Goal: Task Accomplishment & Management: Manage account settings

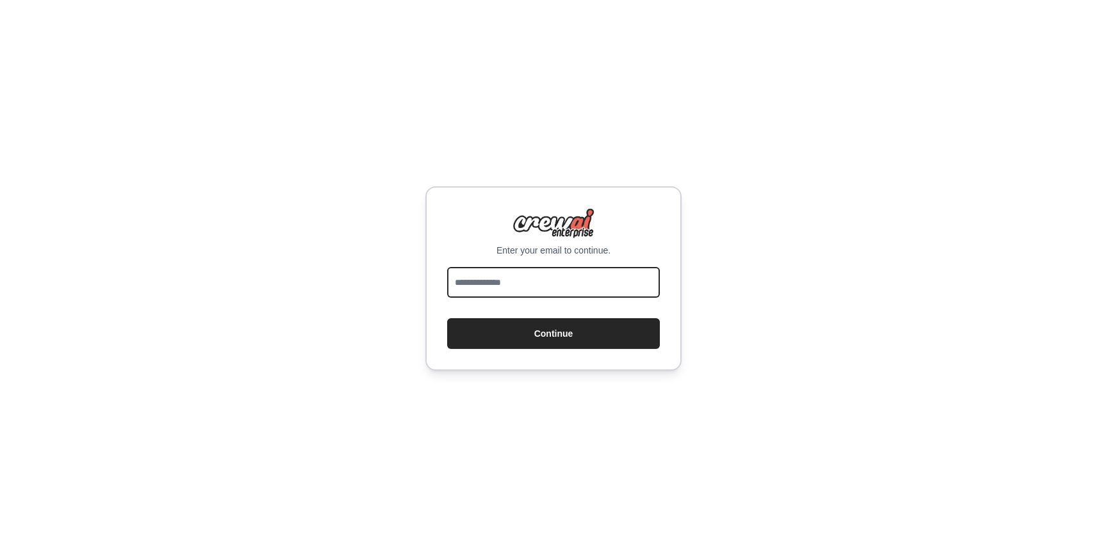
click at [505, 281] on input "email" at bounding box center [553, 282] width 213 height 31
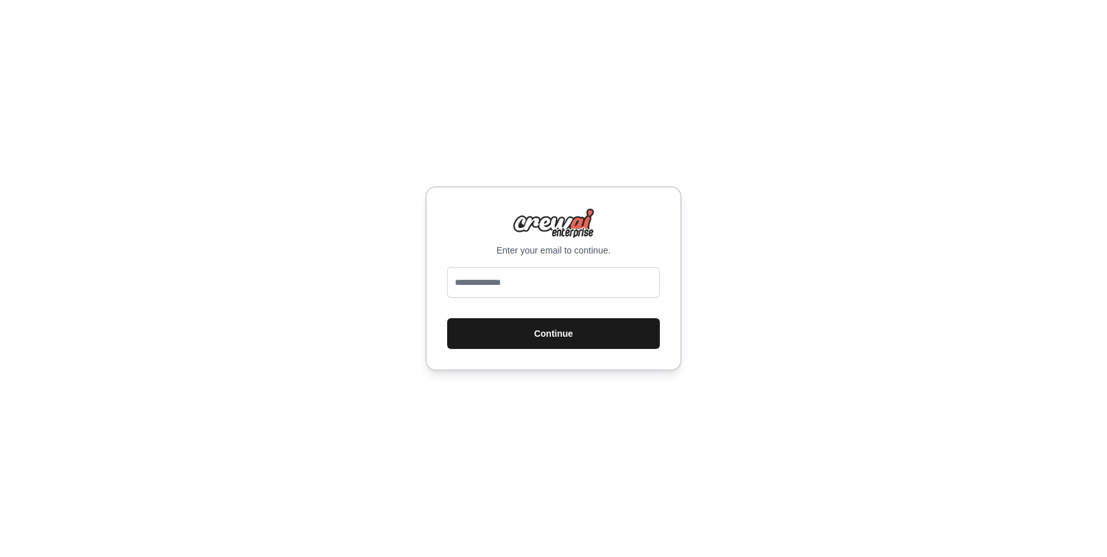
click at [546, 318] on button "Continue" at bounding box center [553, 333] width 213 height 31
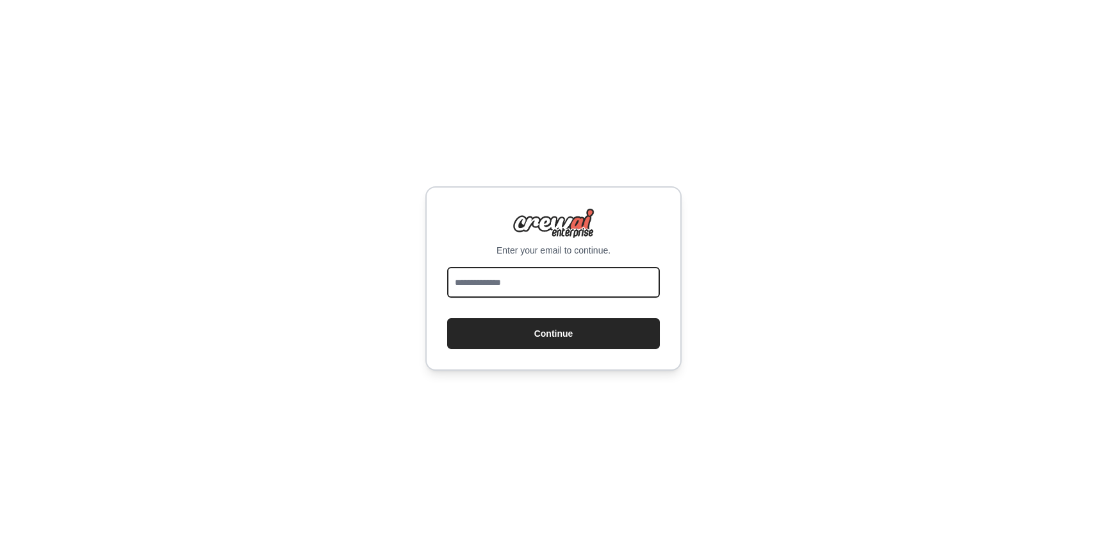
click at [536, 291] on input "email" at bounding box center [553, 282] width 213 height 31
type input "**********"
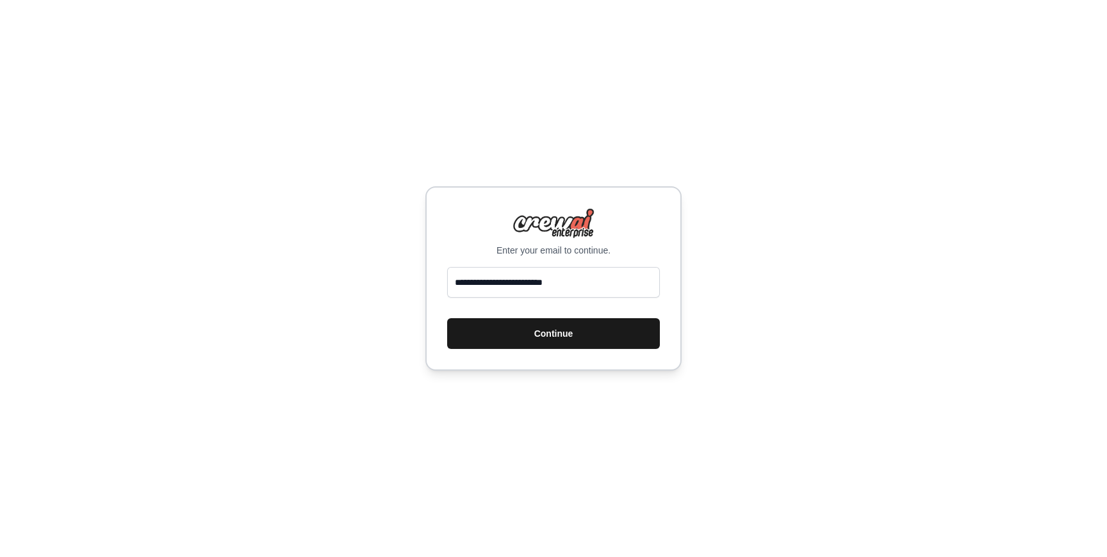
click at [555, 333] on button "Continue" at bounding box center [553, 333] width 213 height 31
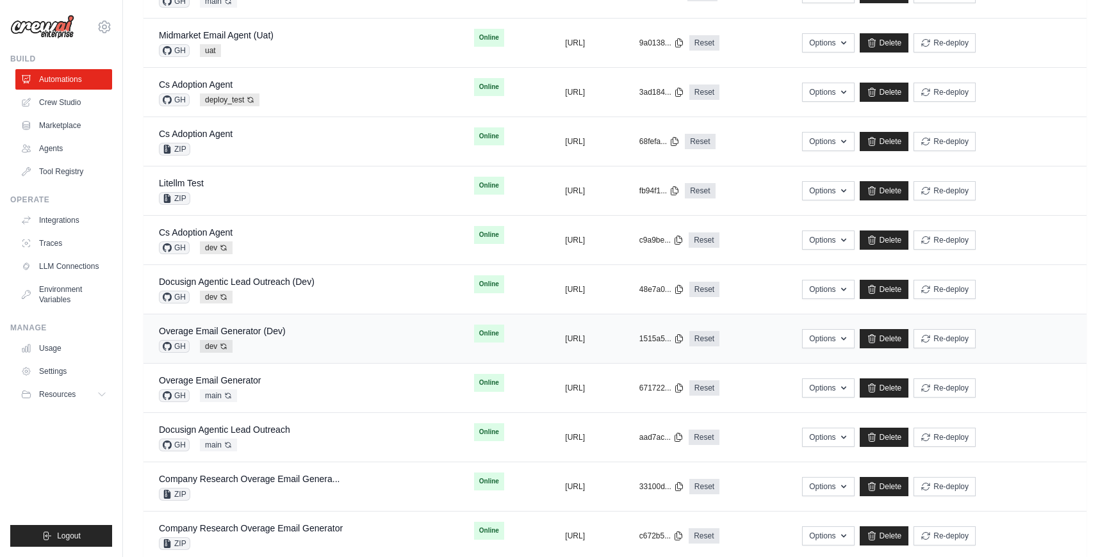
scroll to position [336, 0]
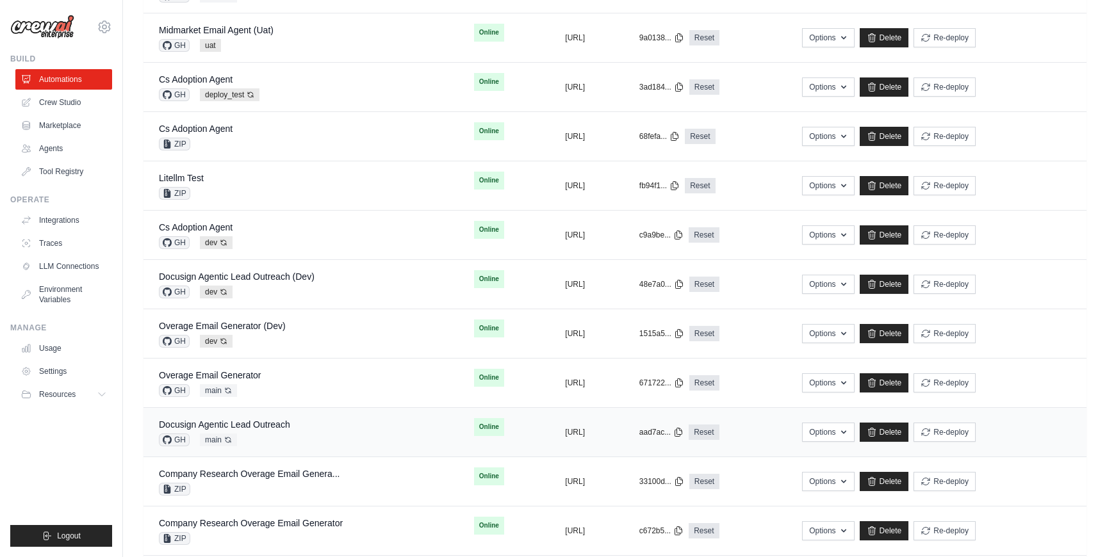
click at [320, 428] on div "Docusign Agentic Lead Outreach GH main Auto-deploy enabled" at bounding box center [301, 432] width 284 height 28
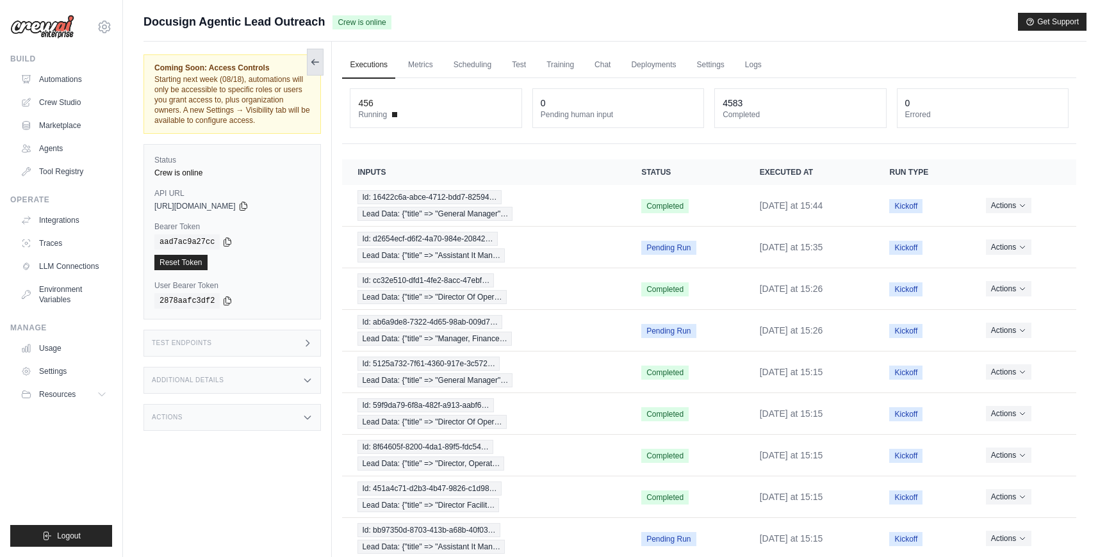
click at [310, 62] on icon at bounding box center [315, 62] width 10 height 10
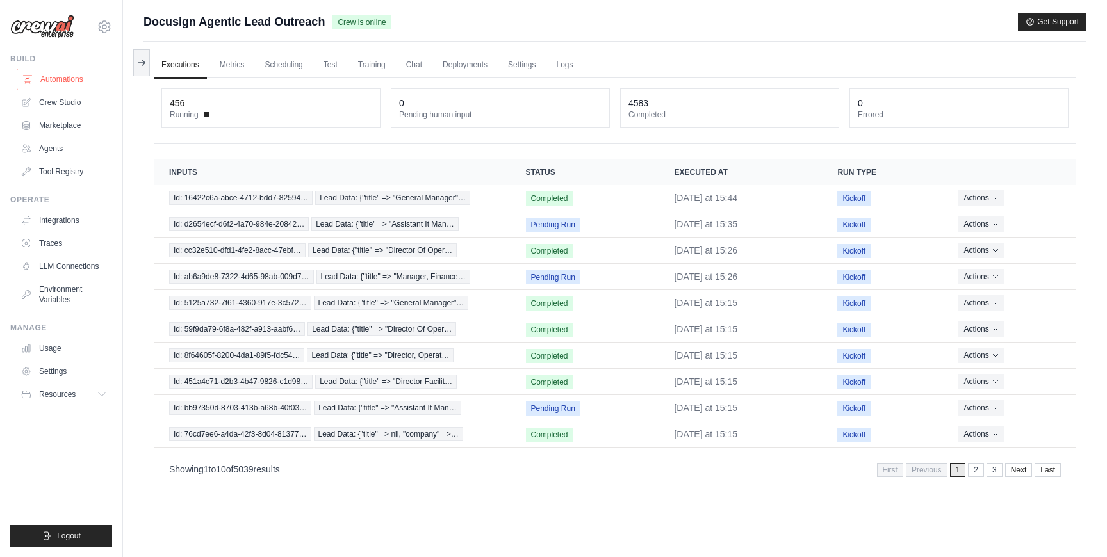
click at [56, 86] on link "Automations" at bounding box center [65, 79] width 97 height 21
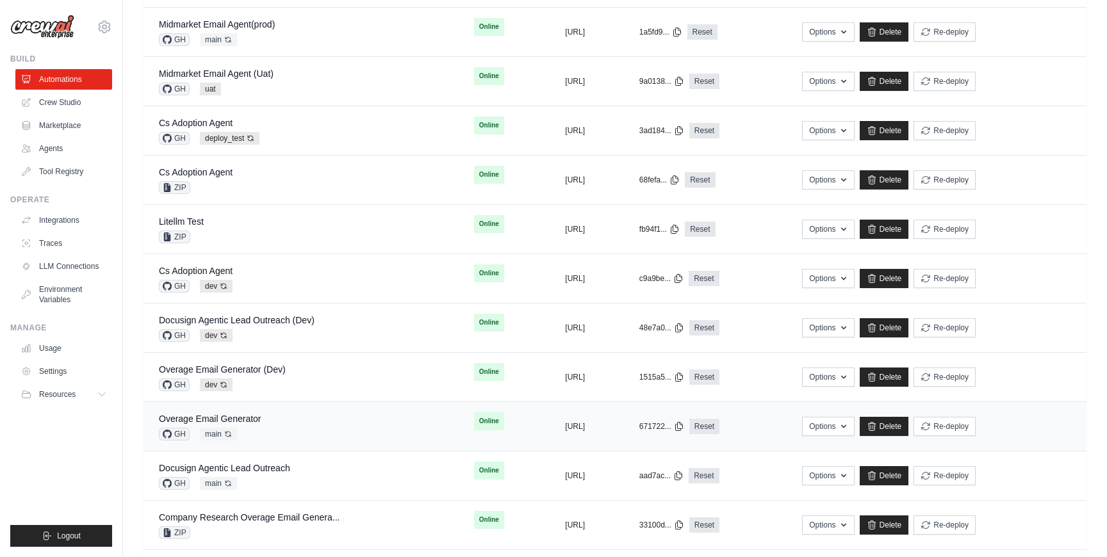
scroll to position [293, 0]
click at [976, 469] on button "Re-deploy" at bounding box center [945, 474] width 62 height 19
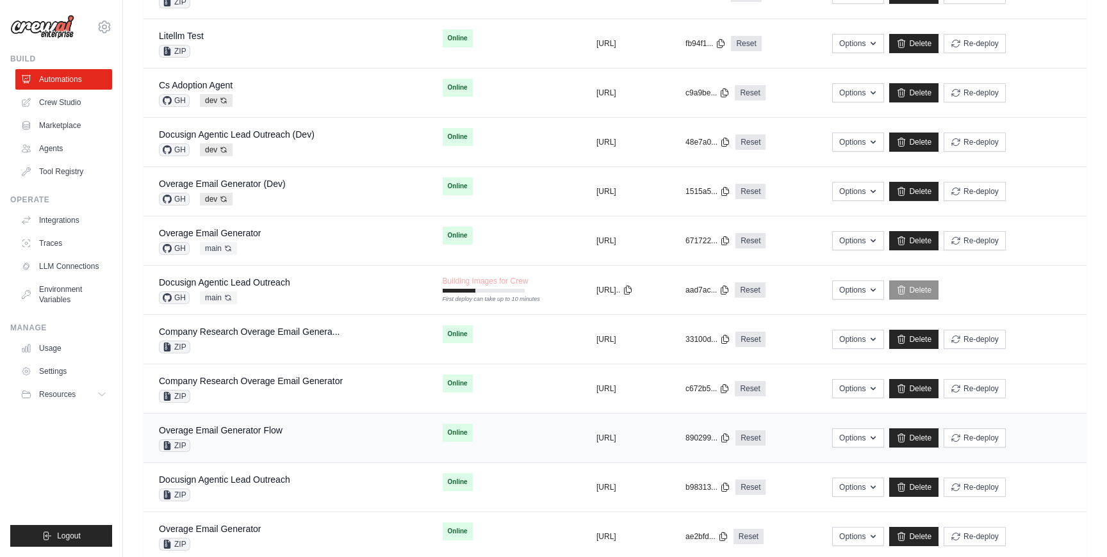
scroll to position [513, 0]
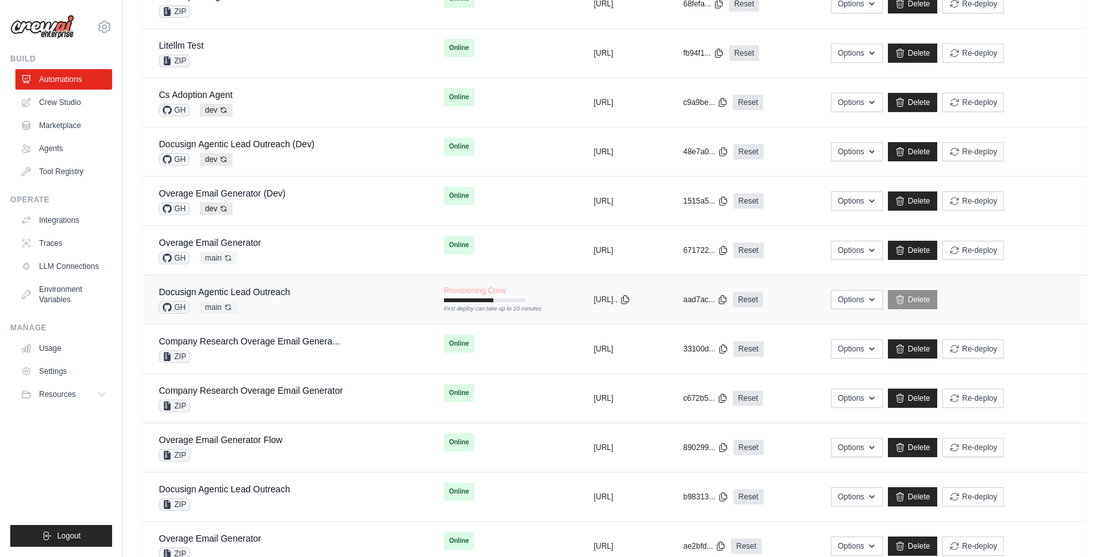
click at [341, 304] on div "Docusign Agentic Lead Outreach GH main Auto-deploy enabled" at bounding box center [286, 300] width 254 height 28
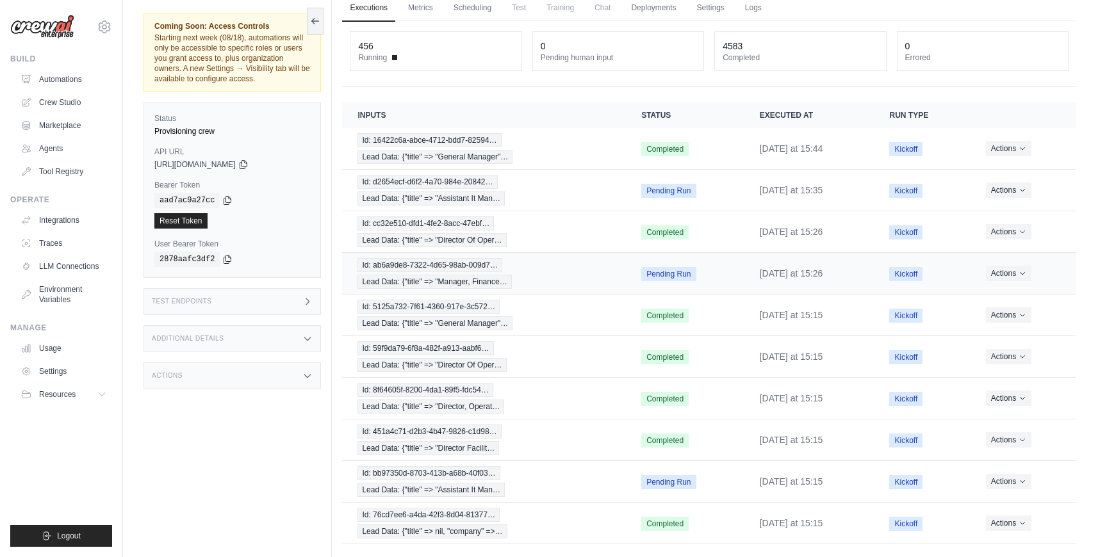
scroll to position [105, 0]
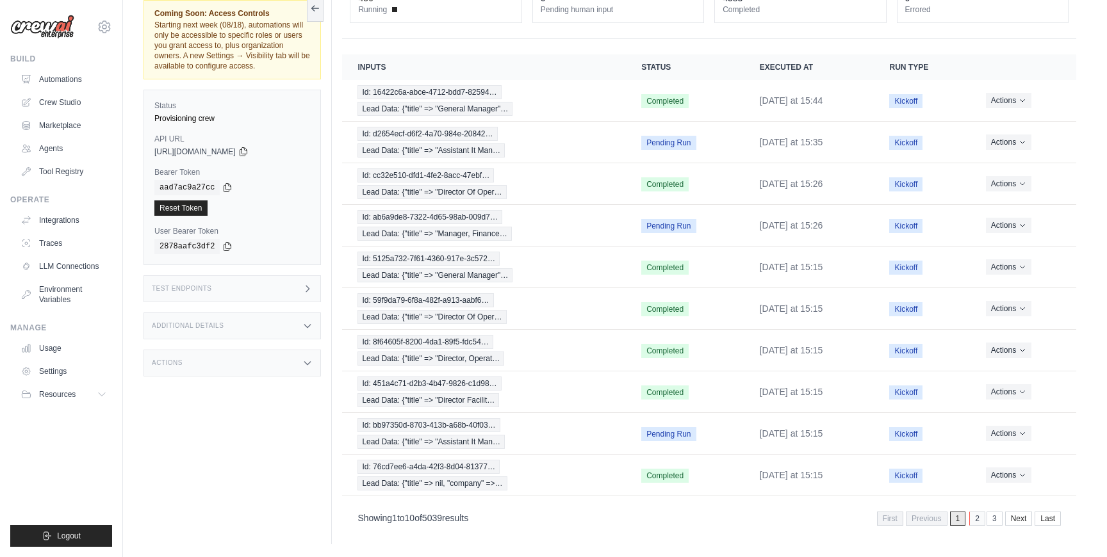
click at [976, 520] on link "2" at bounding box center [977, 519] width 16 height 14
click at [974, 518] on link "3" at bounding box center [977, 519] width 16 height 14
click at [923, 517] on link "1" at bounding box center [922, 519] width 16 height 14
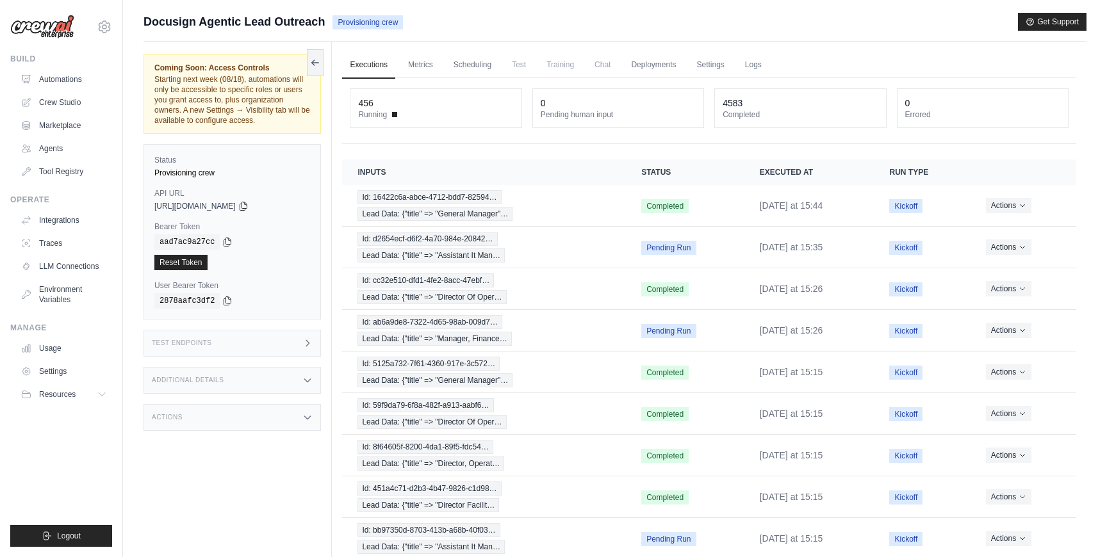
click at [696, 144] on div "456 Running 0 Pending human input 4583 Completed 0 Errored" at bounding box center [709, 111] width 734 height 66
click at [696, 140] on div "456 Running 0 Pending human input 4583 Completed 0 Errored" at bounding box center [709, 111] width 734 height 66
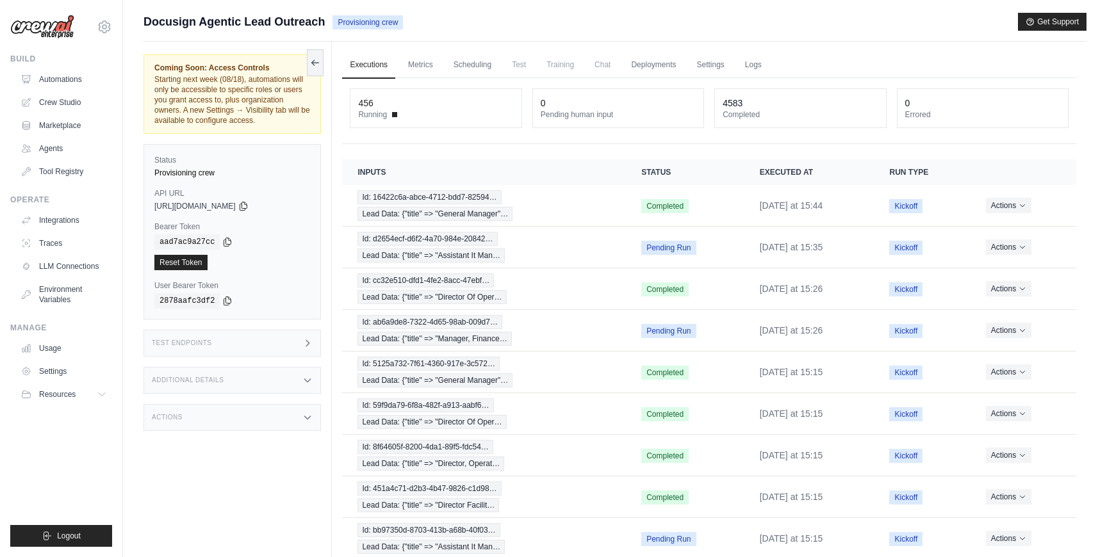
click at [696, 140] on div "456 Running 0 Pending human input 4583 Completed 0 Errored" at bounding box center [709, 111] width 734 height 66
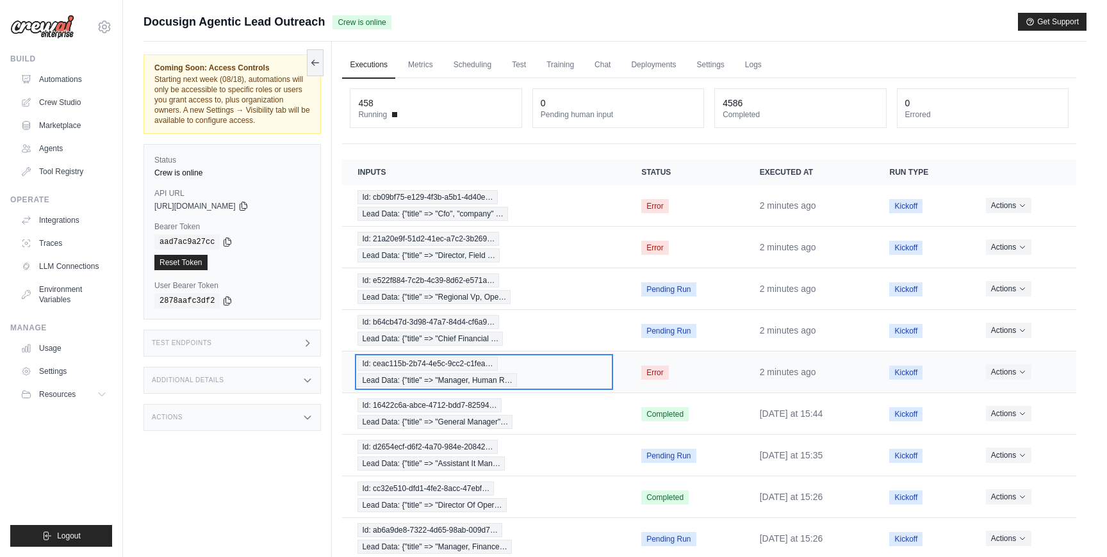
click at [557, 377] on div "Id: ceac115b-2b74-4e5c-9cc2-c1fea… Lead Data: {"title" => "Manager, Human R…" at bounding box center [483, 372] width 253 height 31
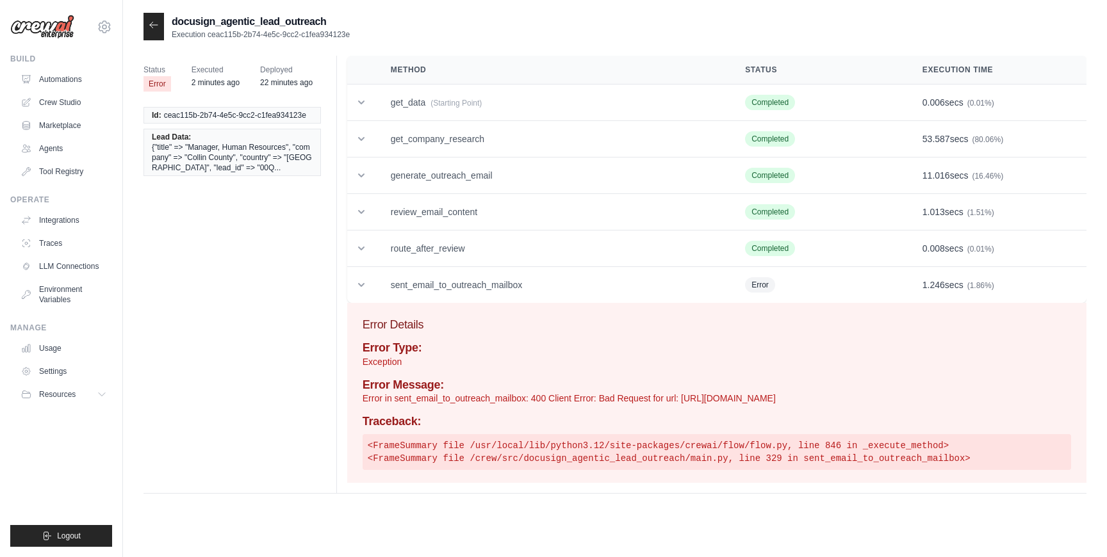
click at [156, 31] on div at bounding box center [154, 27] width 21 height 28
click at [150, 29] on icon at bounding box center [154, 25] width 10 height 10
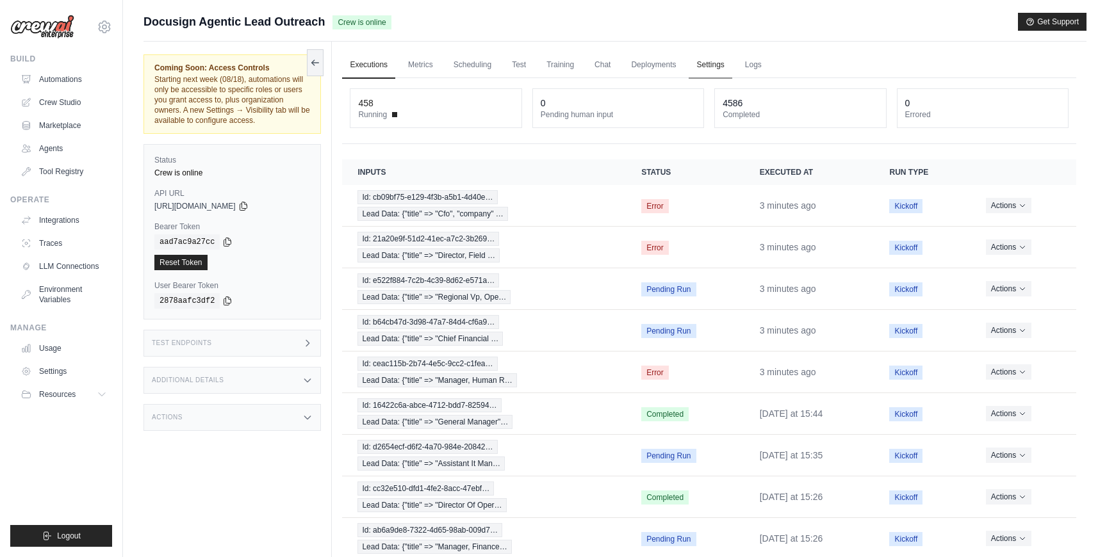
click at [714, 55] on link "Settings" at bounding box center [710, 65] width 43 height 27
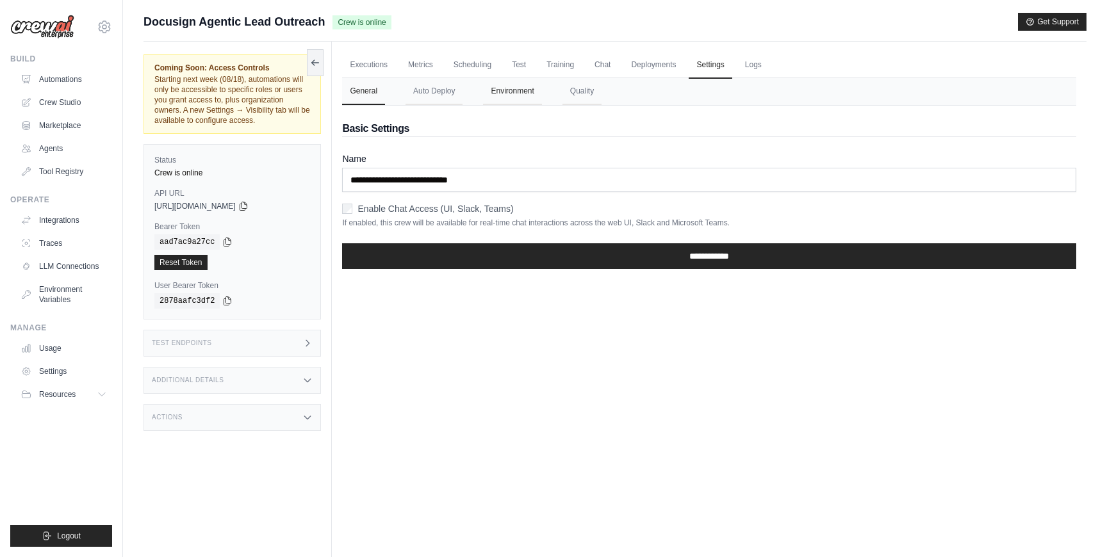
click at [516, 92] on button "Environment" at bounding box center [512, 91] width 58 height 27
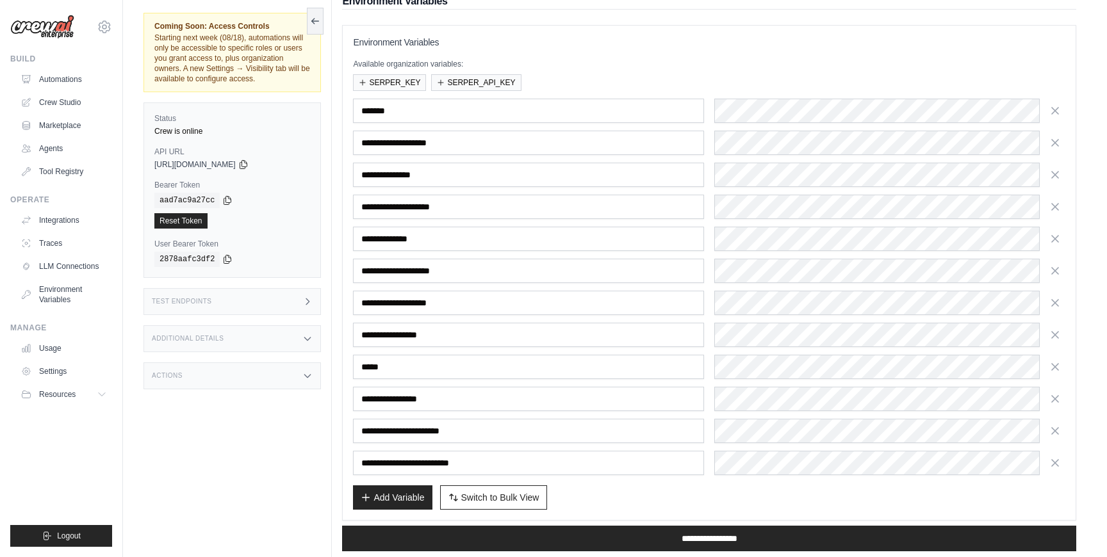
scroll to position [133, 0]
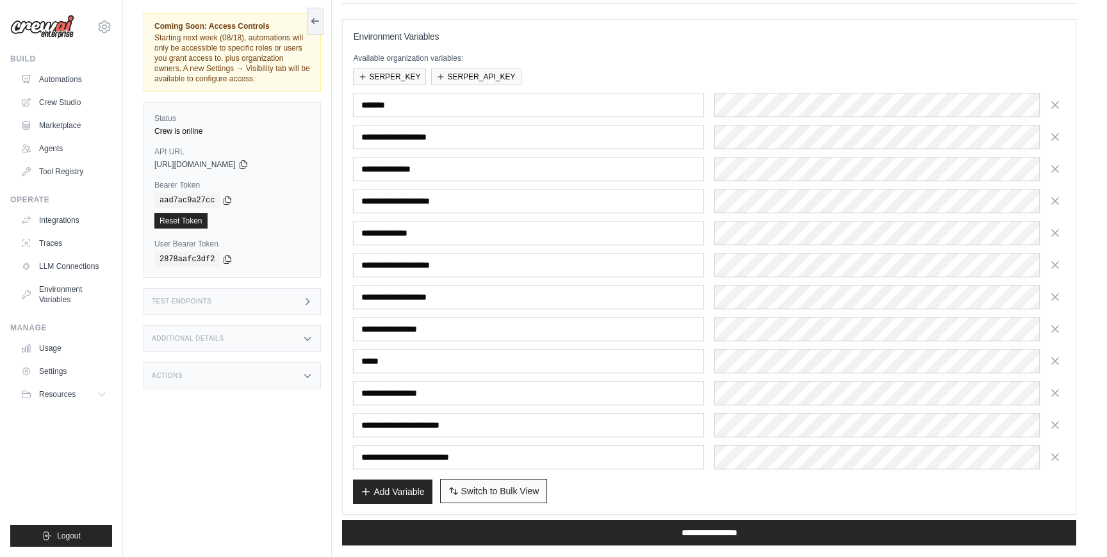
click at [523, 495] on span "Switch to Bulk View" at bounding box center [500, 491] width 78 height 13
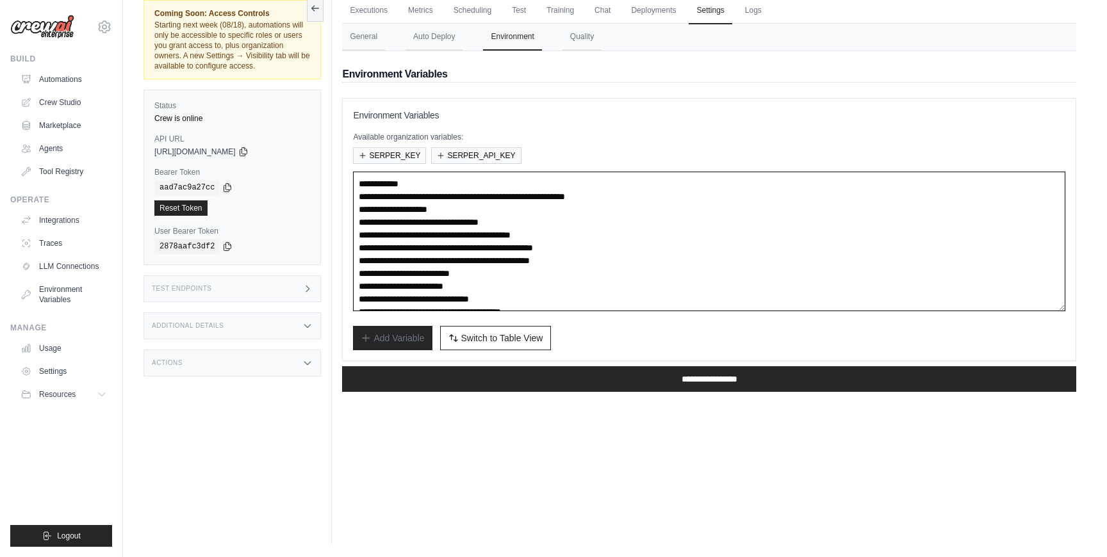
click at [719, 198] on textarea "**********" at bounding box center [709, 242] width 712 height 140
paste textarea "**********"
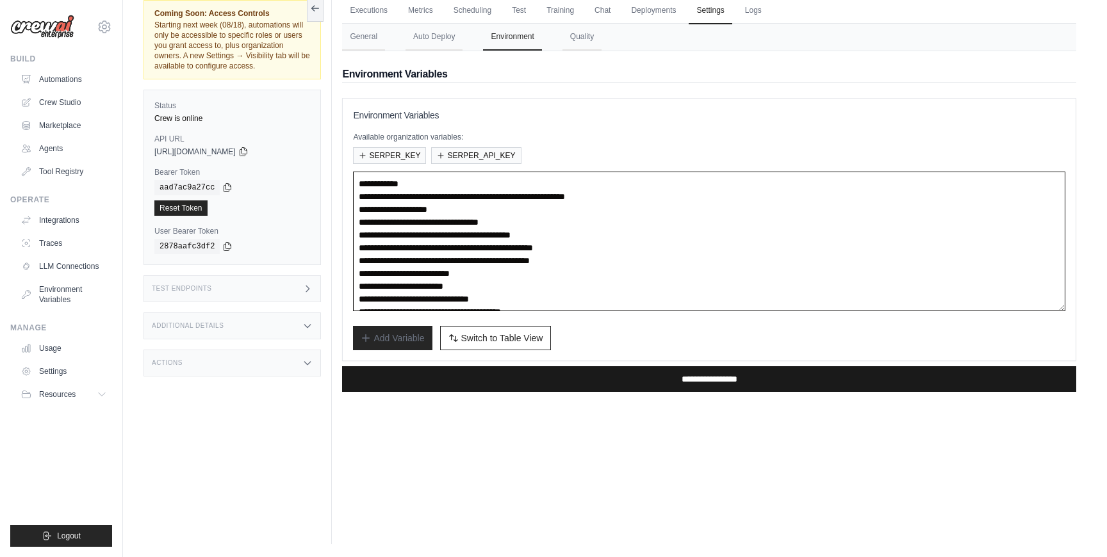
type textarea "**********"
click at [665, 382] on input "**********" at bounding box center [709, 379] width 734 height 26
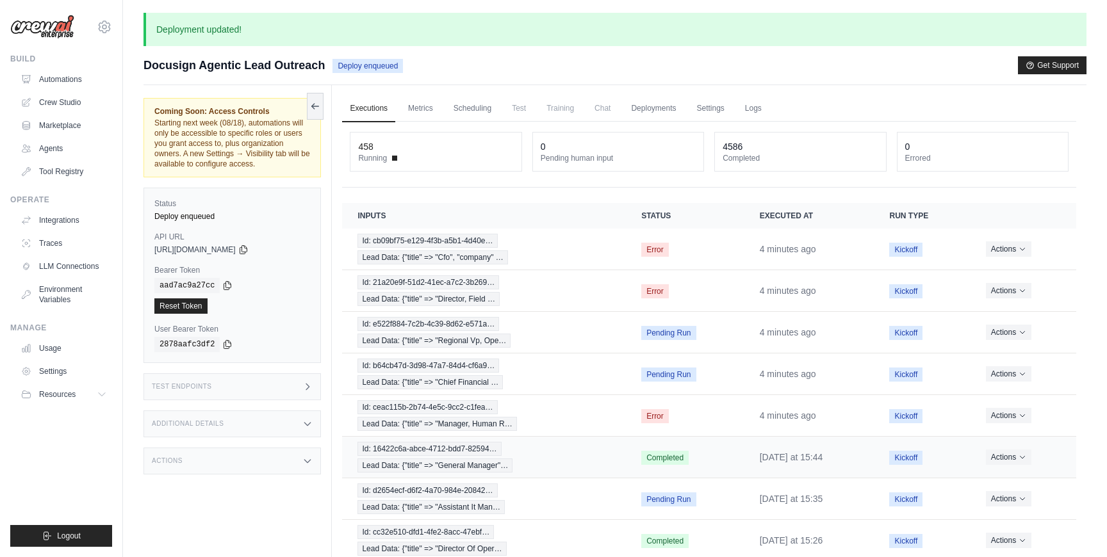
scroll to position [16, 0]
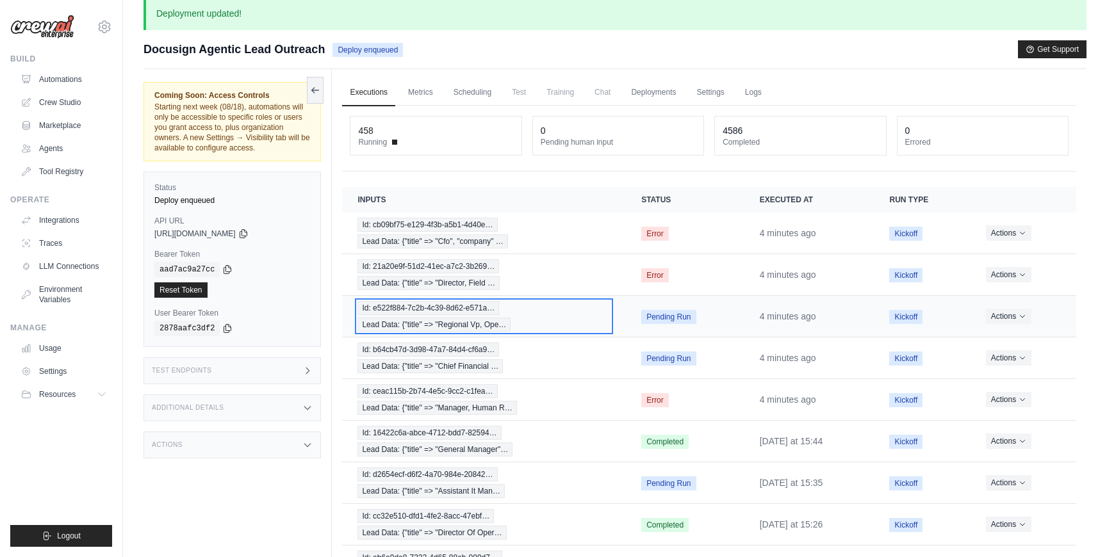
click at [568, 308] on div "Id: e522f884-7c2b-4c39-8d62-e571a… Lead Data: {"title" => "Regional Vp, Ope…" at bounding box center [483, 316] width 253 height 31
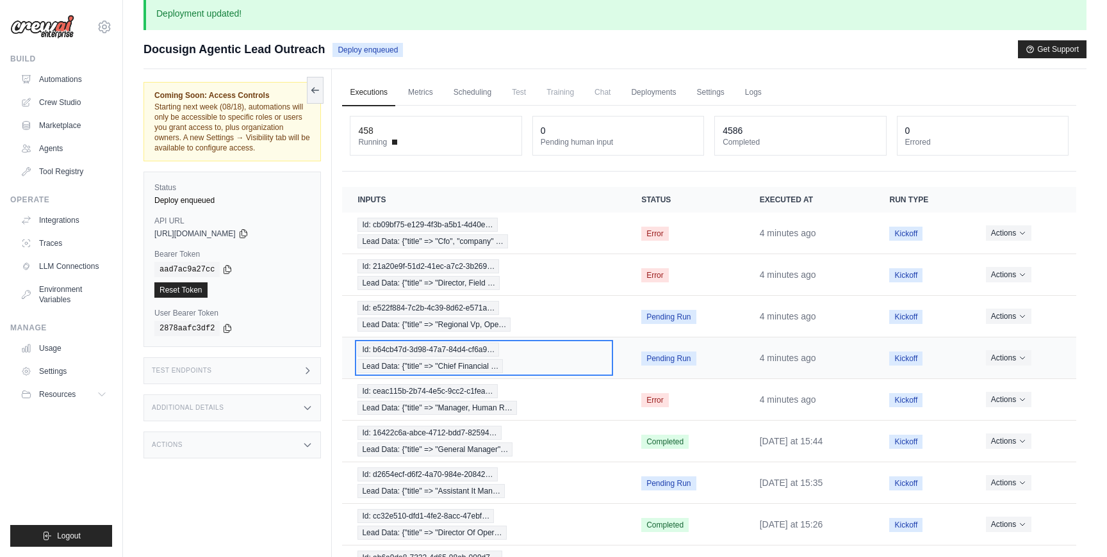
click at [543, 353] on div "Id: b64cb47d-3d98-47a7-84d4-cf6a9… Lead Data: {"title" => "Chief Financial …" at bounding box center [483, 358] width 253 height 31
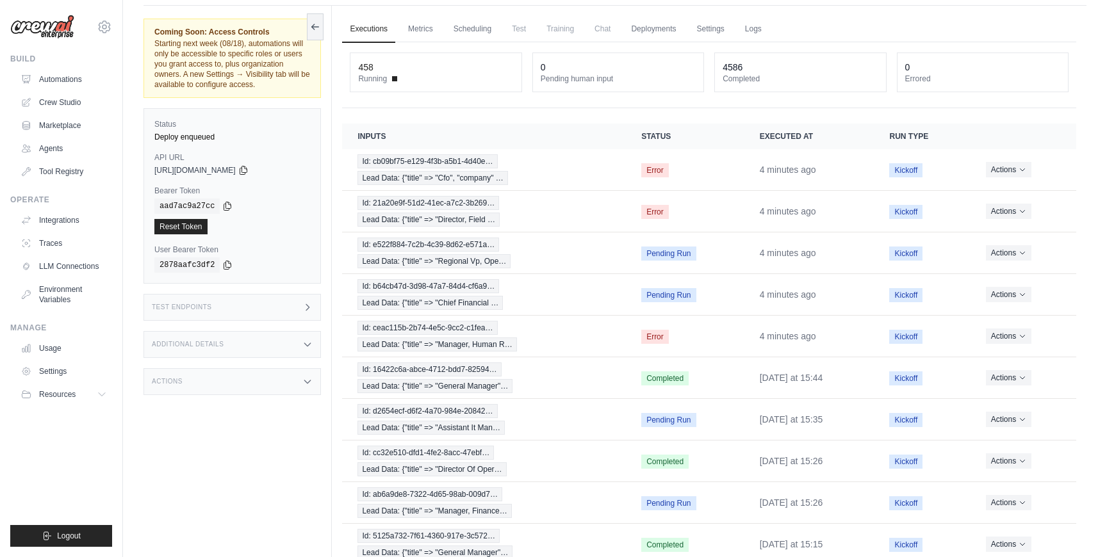
scroll to position [85, 0]
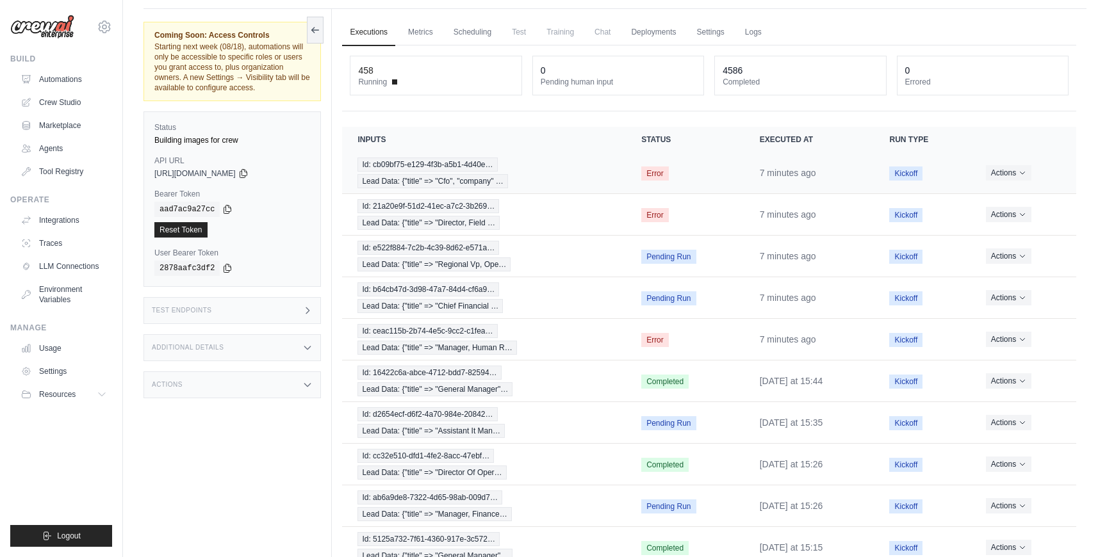
scroll to position [37, 0]
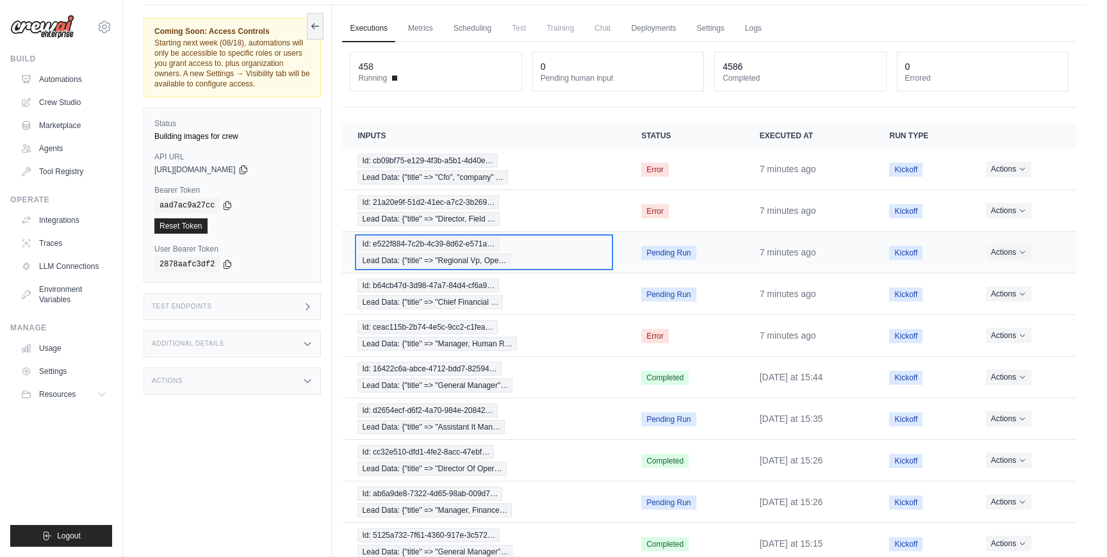
click at [536, 257] on div "Id: e522f884-7c2b-4c39-8d62-e571a… Lead Data: {"title" => "Regional Vp, Ope…" at bounding box center [483, 252] width 253 height 31
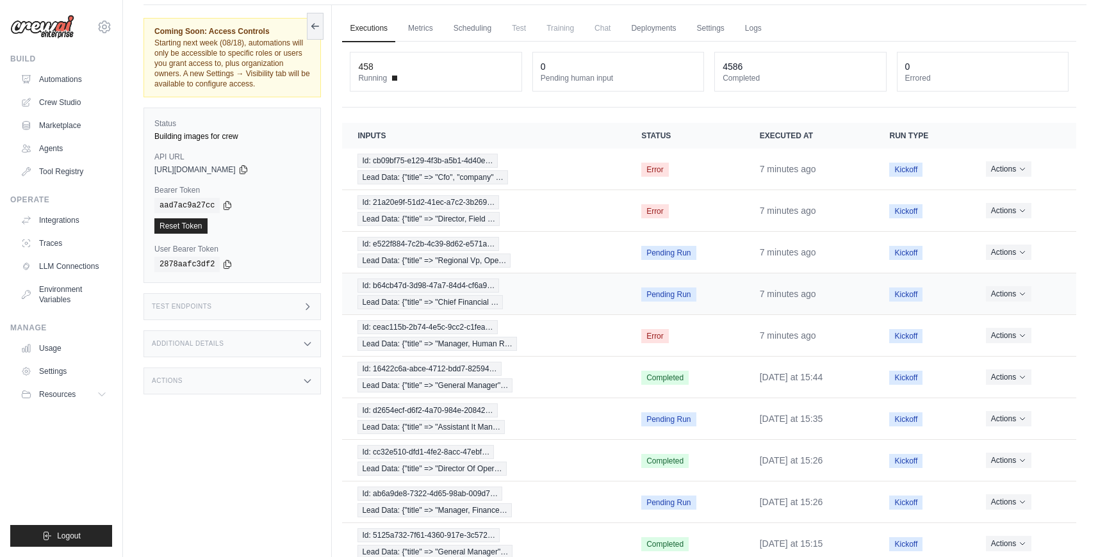
click at [546, 310] on td "Id: b64cb47d-3d98-47a7-84d4-cf6a9… Lead Data: {"title" => "Chief Financial …" at bounding box center [484, 295] width 284 height 42
click at [538, 292] on div "Id: b64cb47d-3d98-47a7-84d4-cf6a9… Lead Data: {"title" => "Chief Financial …" at bounding box center [483, 294] width 253 height 31
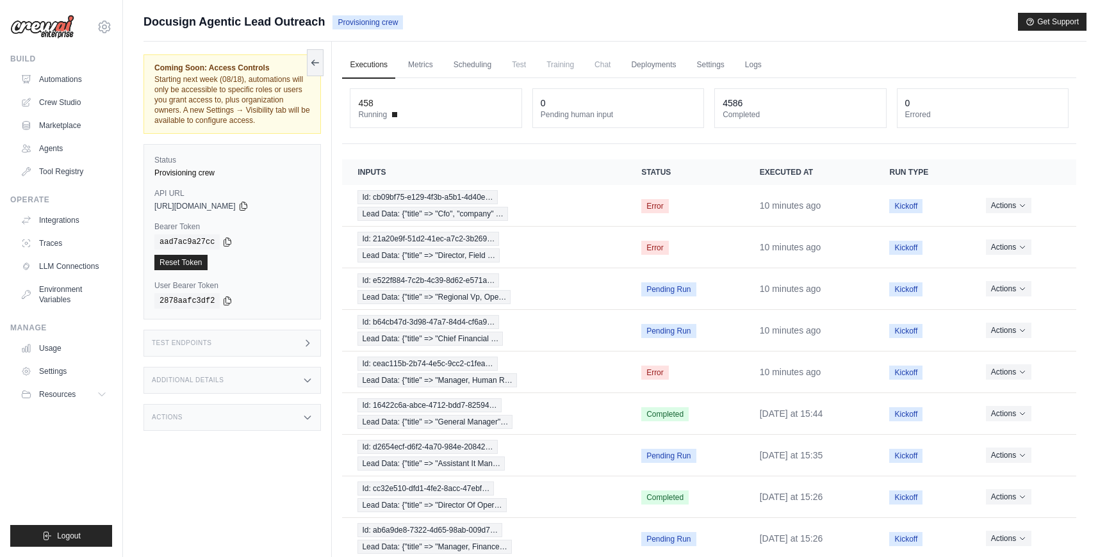
click at [372, 22] on span "Provisioning crew" at bounding box center [367, 22] width 70 height 14
click at [431, 25] on div "Docusign Agentic Lead Outreach Provisioning crew Get Support" at bounding box center [615, 22] width 943 height 18
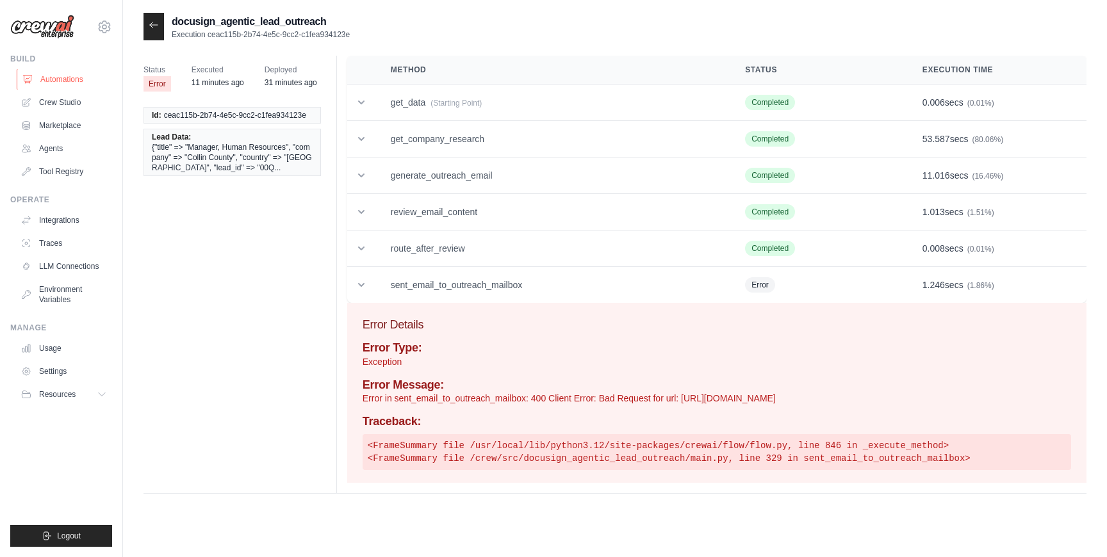
click at [74, 72] on link "Automations" at bounding box center [65, 79] width 97 height 21
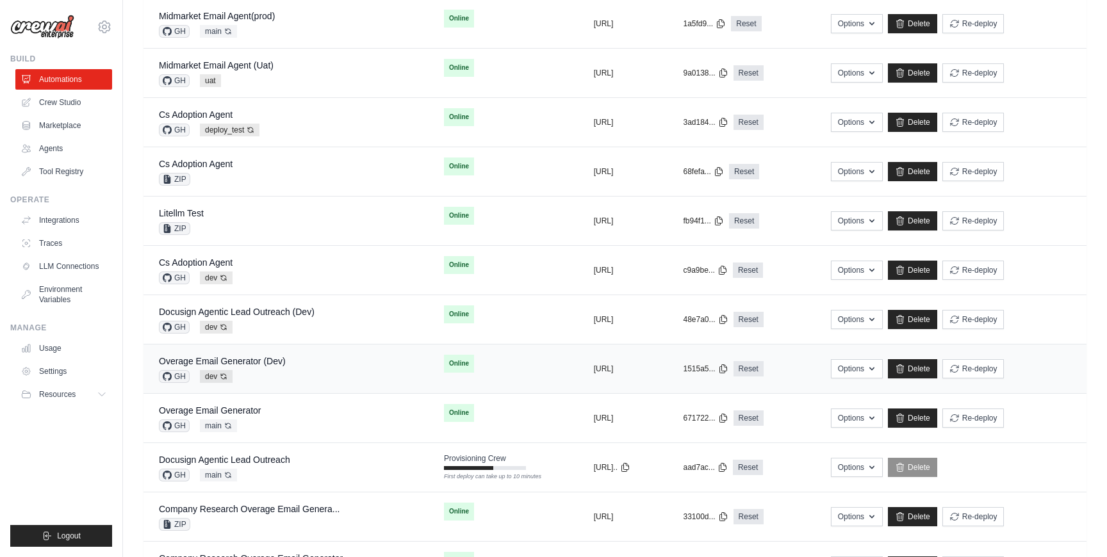
scroll to position [302, 0]
click at [348, 466] on div "Docusign Agentic Lead Outreach GH main Auto-deploy enabled" at bounding box center [286, 467] width 254 height 28
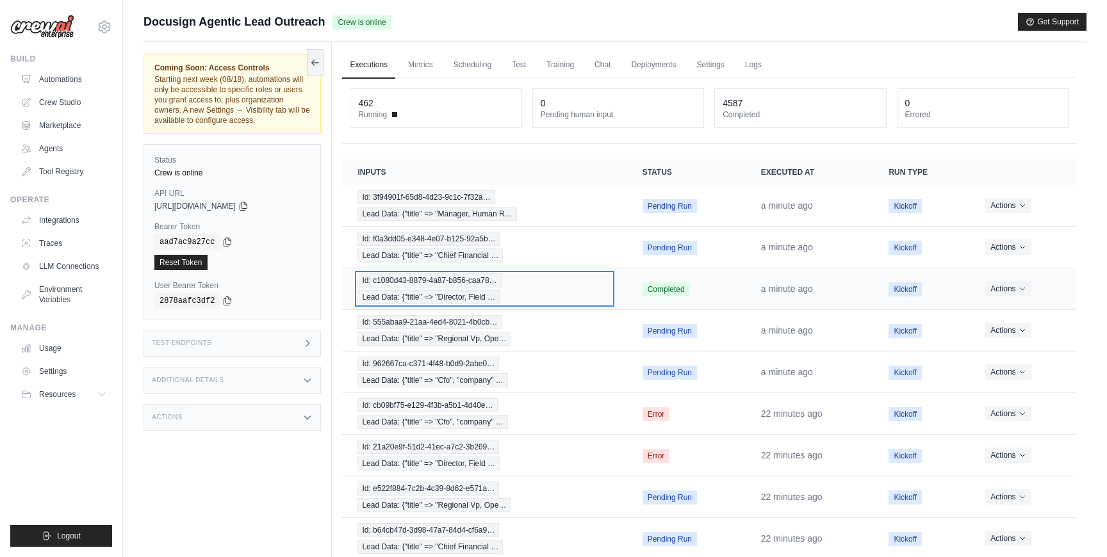
click at [546, 295] on div "Id: c1080d43-8879-4a87-b856-caa78… Lead Data: {"title" => "Director, Field …" at bounding box center [484, 289] width 254 height 31
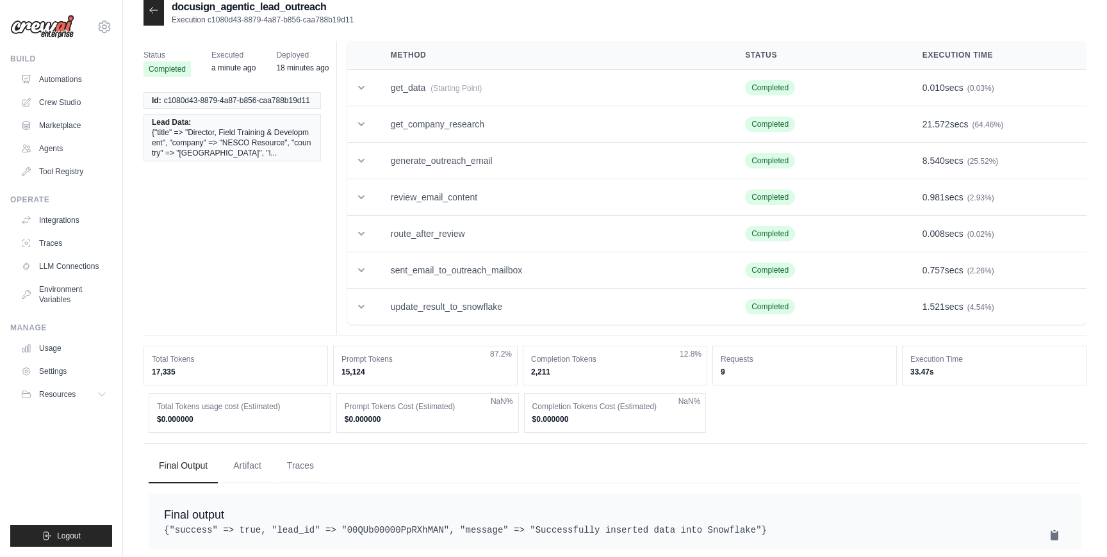
scroll to position [40, 0]
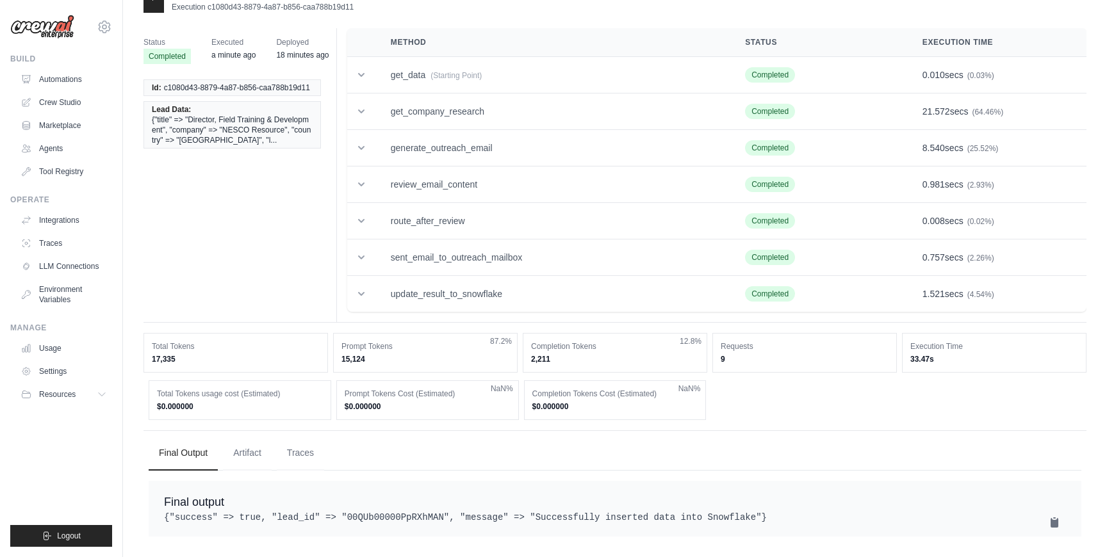
click at [431, 354] on dd "15,124" at bounding box center [425, 359] width 168 height 10
click at [436, 402] on div "Prompt Tokens Cost (Estimated) $0.000000 NaN%" at bounding box center [427, 401] width 183 height 40
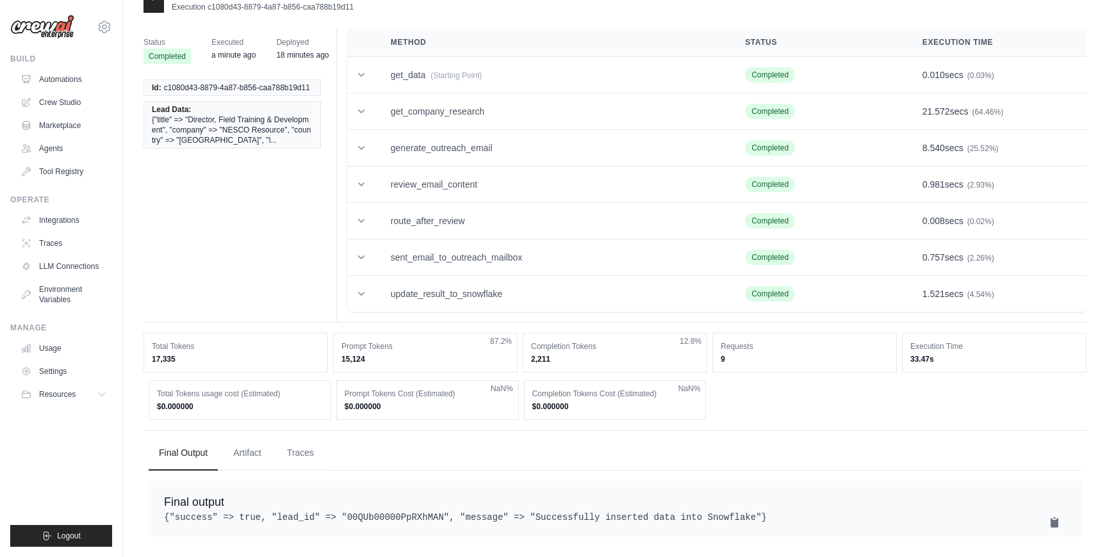
click at [436, 402] on div "Prompt Tokens Cost (Estimated) $0.000000 NaN%" at bounding box center [427, 401] width 183 height 40
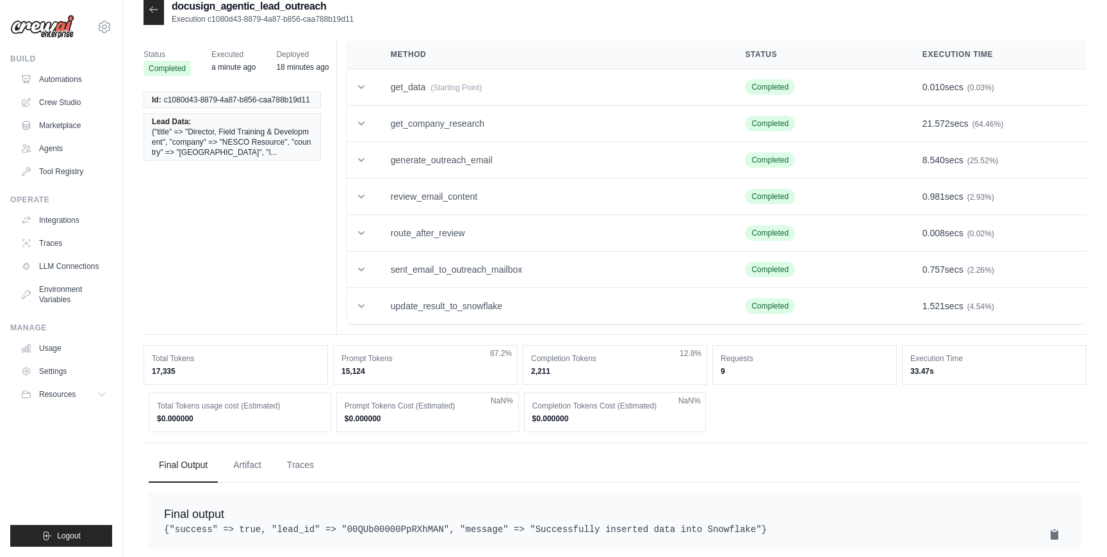
click at [220, 365] on div "Total Tokens 17,335" at bounding box center [236, 365] width 185 height 40
click at [226, 315] on div "Status Completed Executed a minute ago Deployed 18 minutes ago Id: c1080d43-887…" at bounding box center [615, 187] width 943 height 295
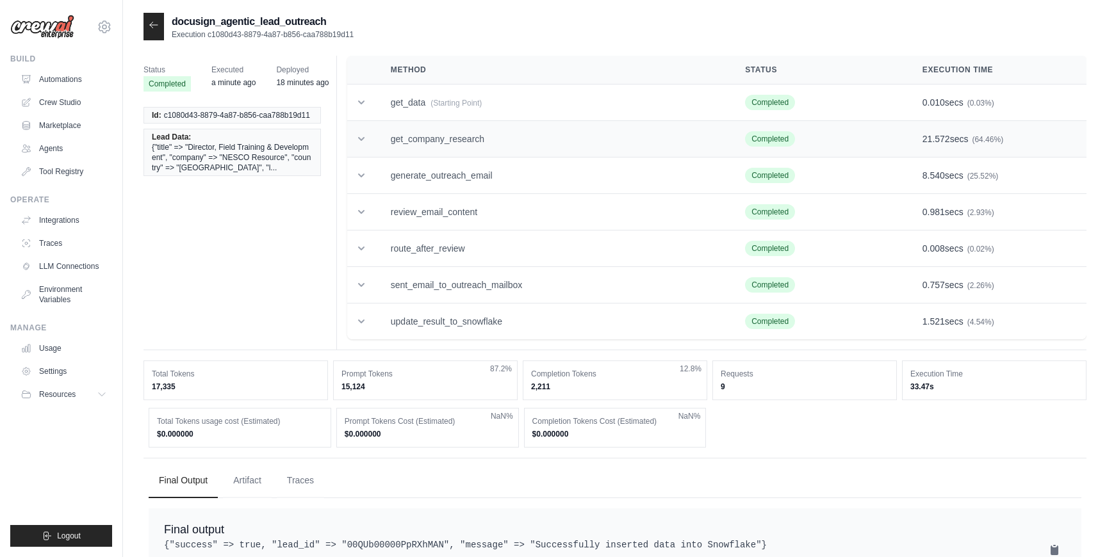
click at [444, 144] on td "get_company_research" at bounding box center [552, 139] width 354 height 37
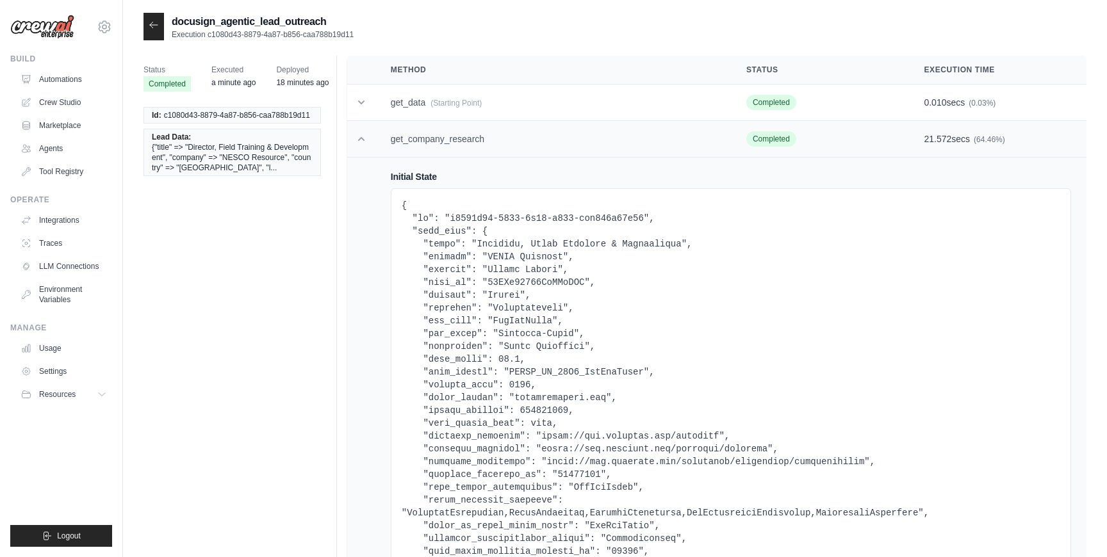
click at [444, 144] on td "get_company_research" at bounding box center [553, 139] width 356 height 37
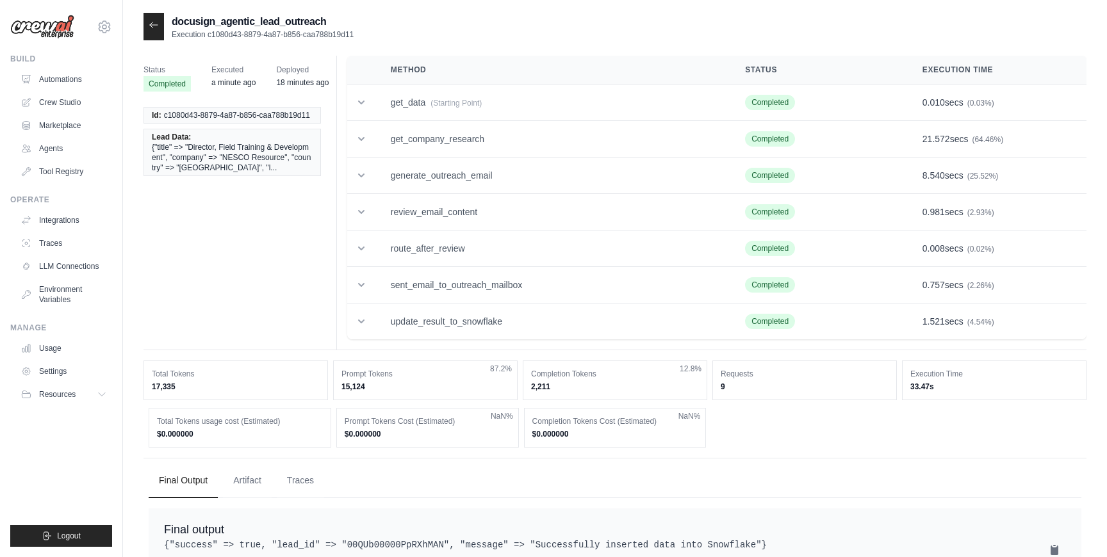
click at [152, 24] on icon at bounding box center [154, 25] width 10 height 10
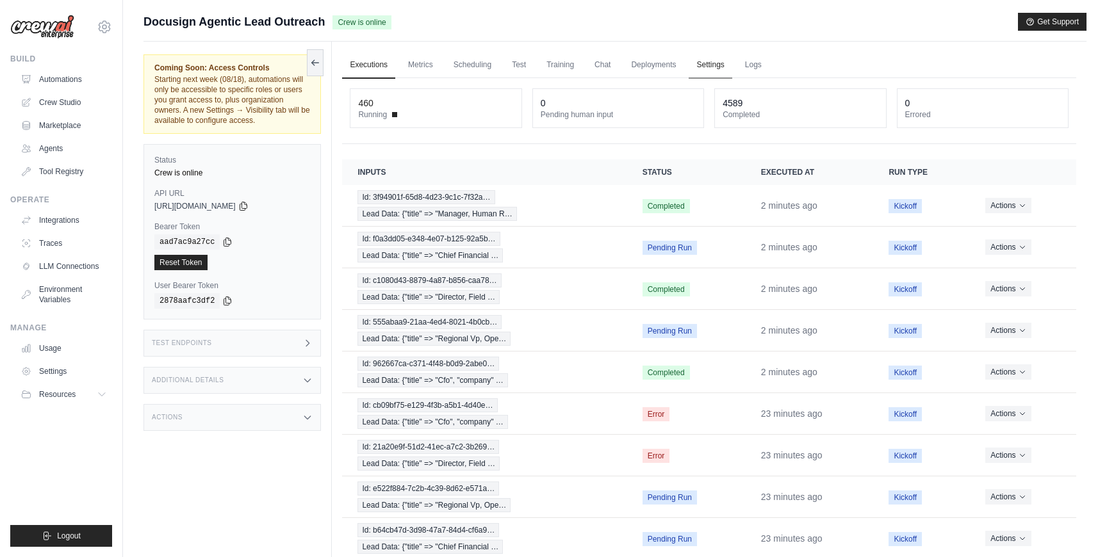
click at [716, 53] on link "Settings" at bounding box center [710, 65] width 43 height 27
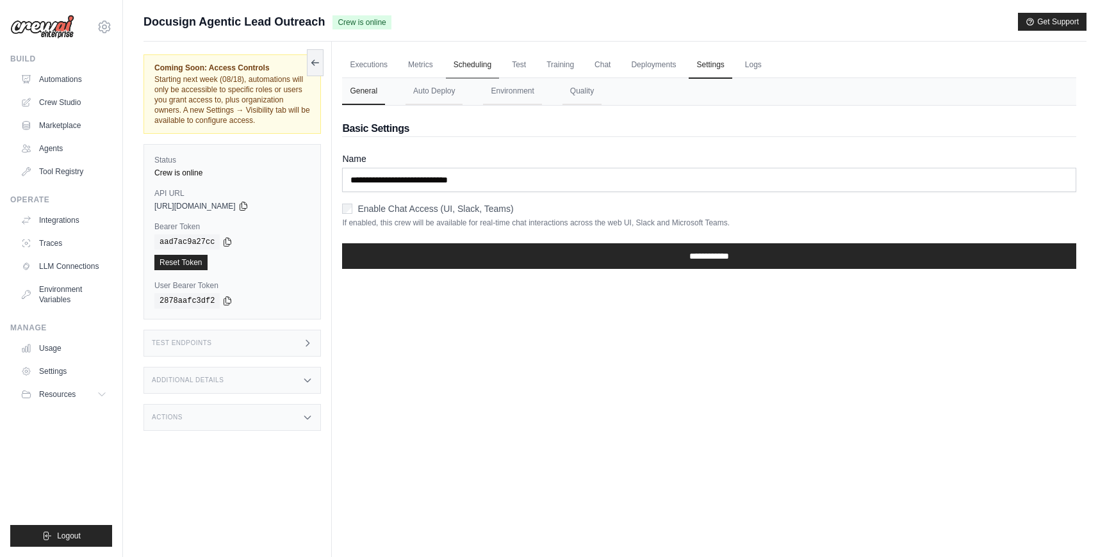
click at [467, 62] on link "Scheduling" at bounding box center [472, 65] width 53 height 27
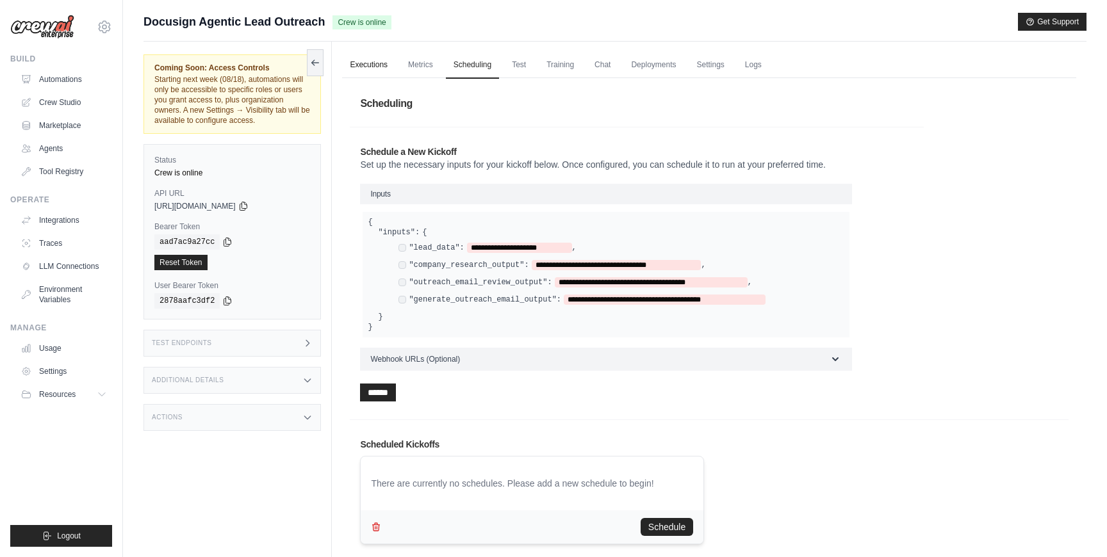
click at [379, 65] on link "Executions" at bounding box center [368, 65] width 53 height 27
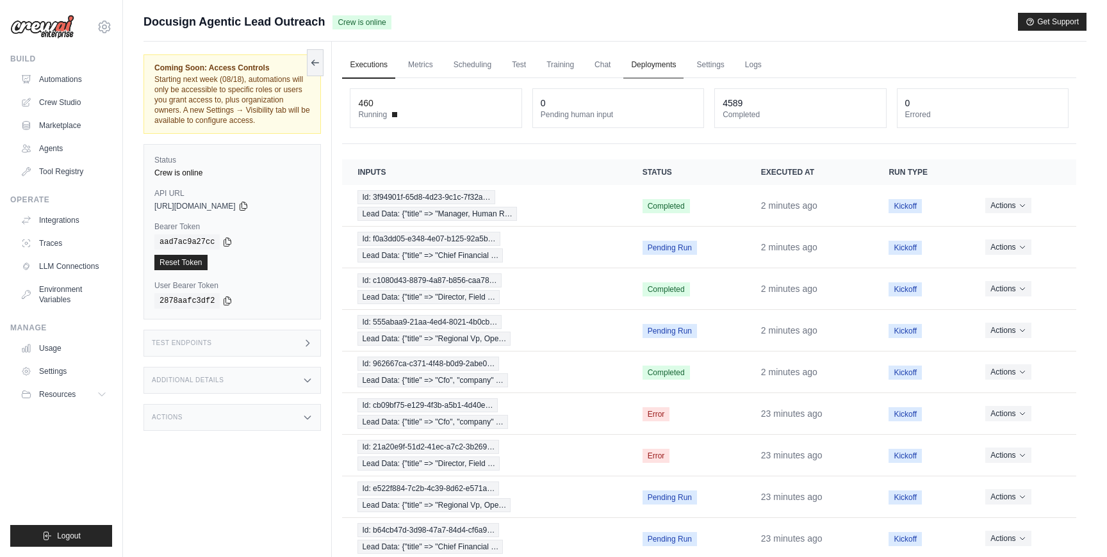
click at [657, 63] on link "Deployments" at bounding box center [653, 65] width 60 height 27
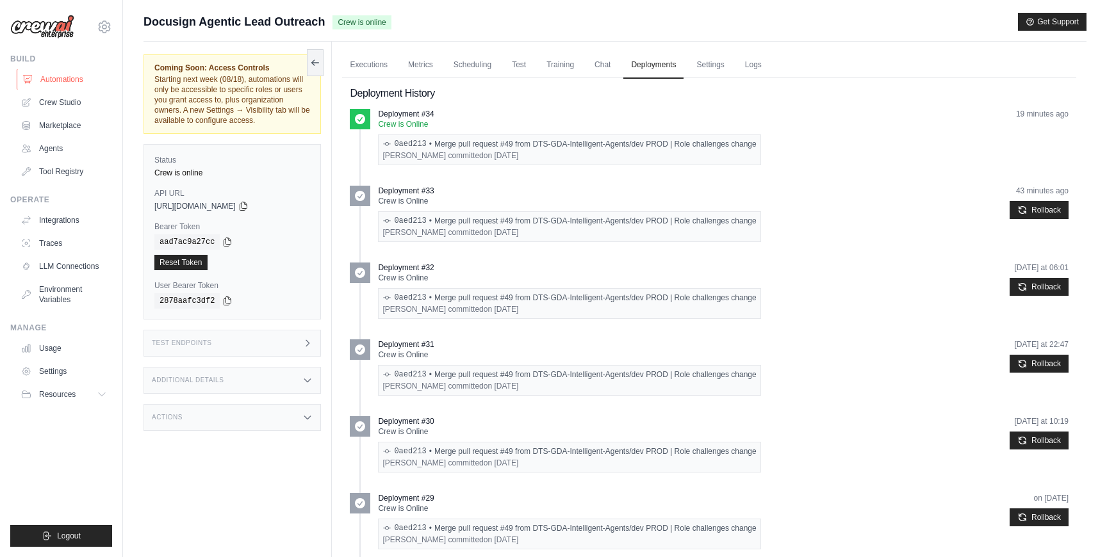
click at [61, 70] on link "Automations" at bounding box center [65, 79] width 97 height 21
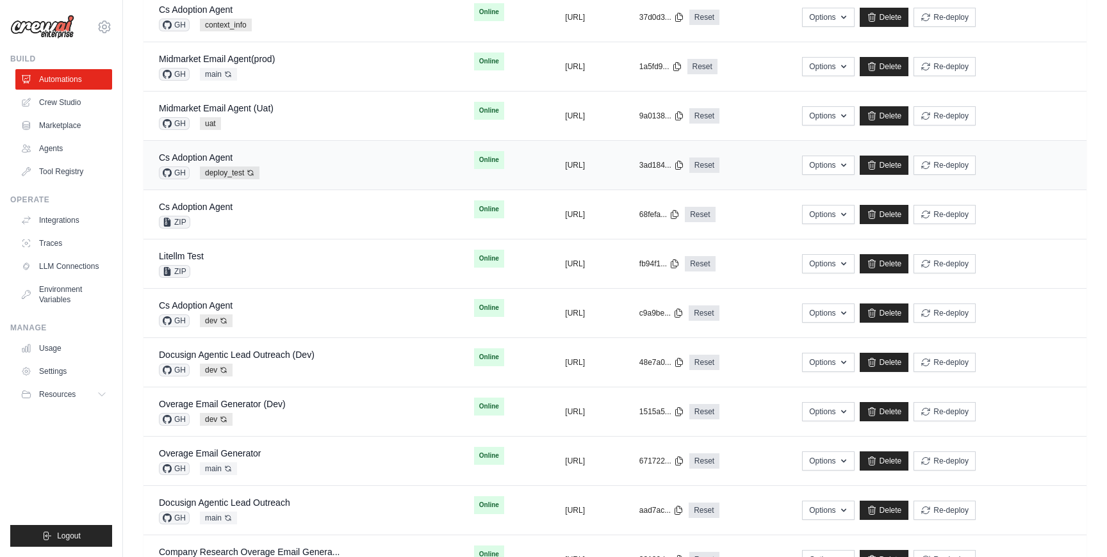
scroll to position [261, 0]
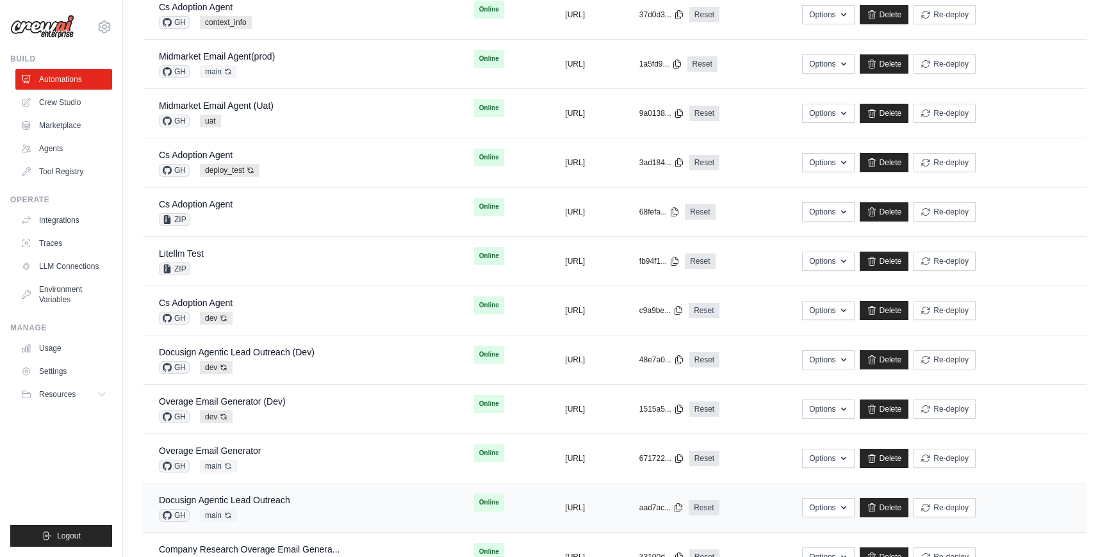
click at [317, 499] on div "Docusign Agentic Lead Outreach GH main Auto-deploy enabled" at bounding box center [301, 508] width 284 height 28
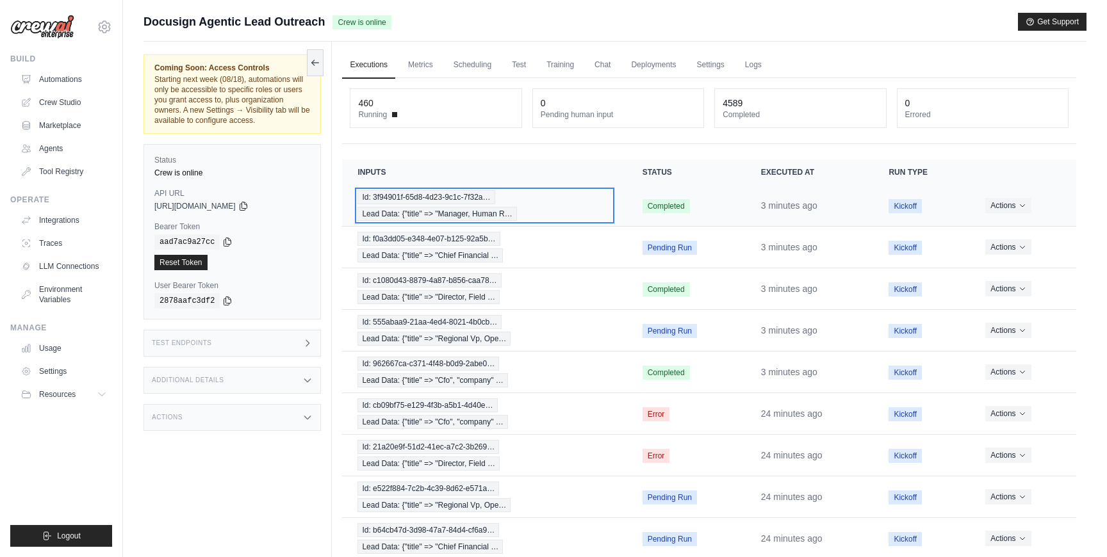
click at [566, 204] on div "Id: 3f94901f-65d8-4d23-9c1c-7f32a… Lead Data: {"title" => "Manager, Human R…" at bounding box center [484, 205] width 254 height 31
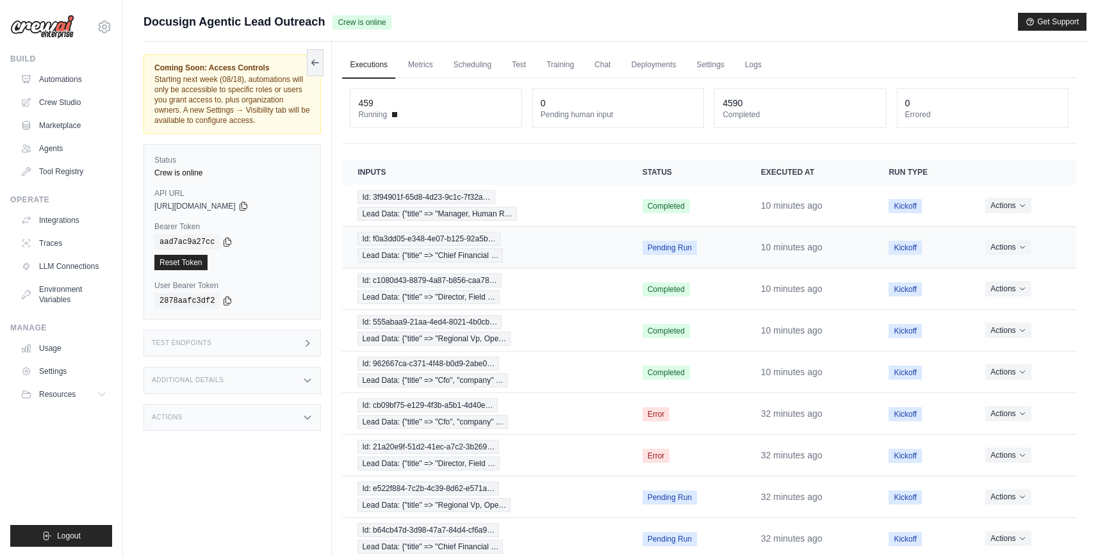
click at [556, 261] on div "Id: f0a3dd05-e348-4e07-b125-92a5b… Lead Data: {"title" => "Chief Financial …" at bounding box center [484, 247] width 254 height 31
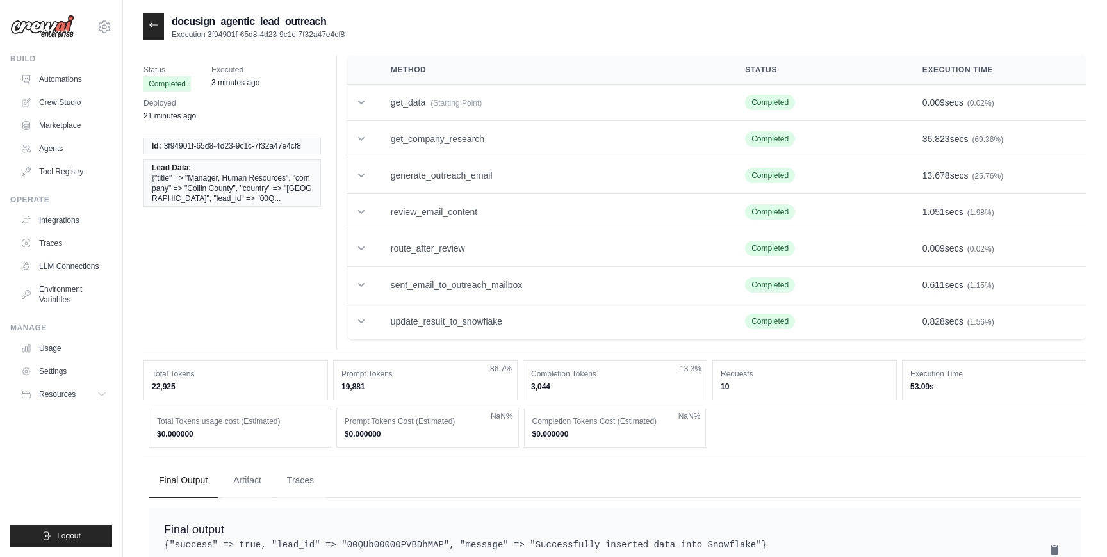
scroll to position [40, 0]
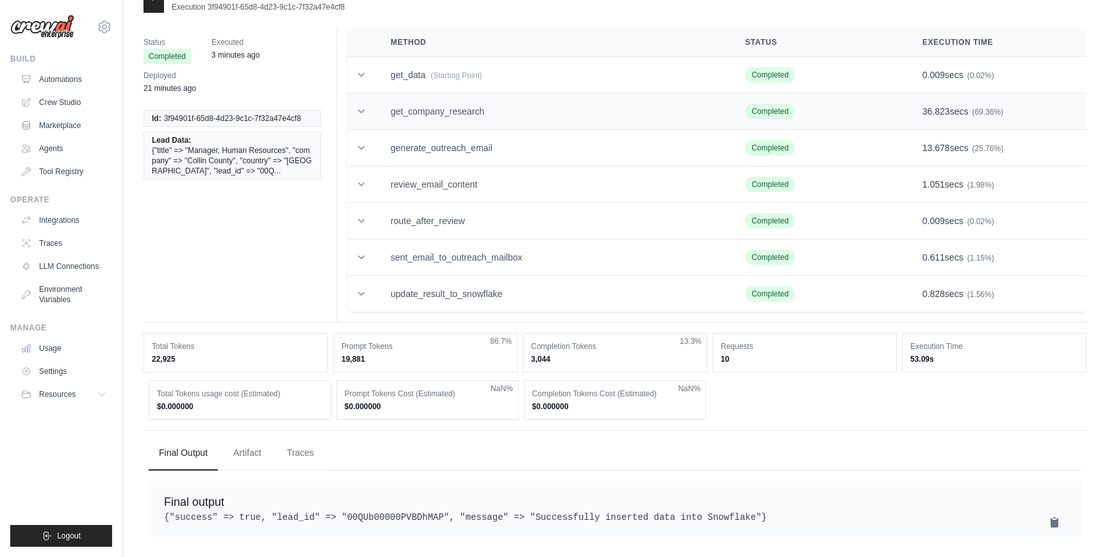
click at [375, 101] on td "get_company_research" at bounding box center [552, 112] width 354 height 37
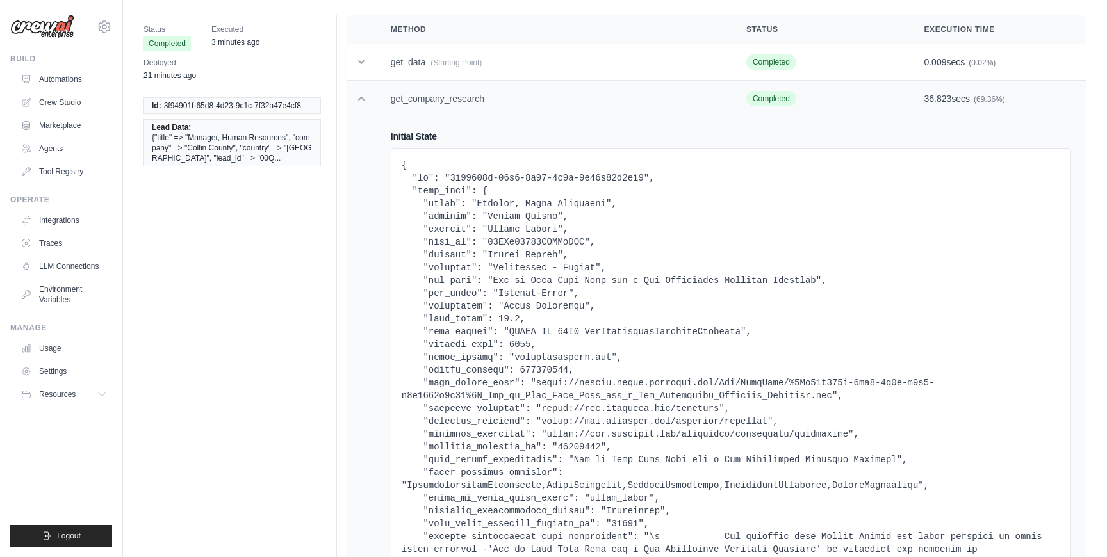
click at [375, 101] on td "get_company_research" at bounding box center [553, 99] width 356 height 37
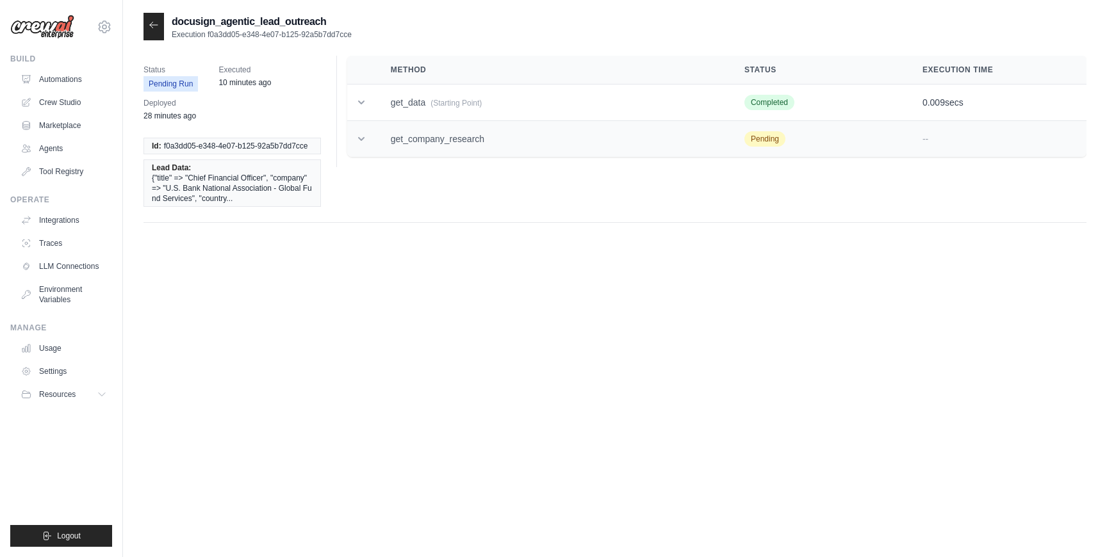
click at [448, 136] on td "get_company_research" at bounding box center [552, 139] width 354 height 37
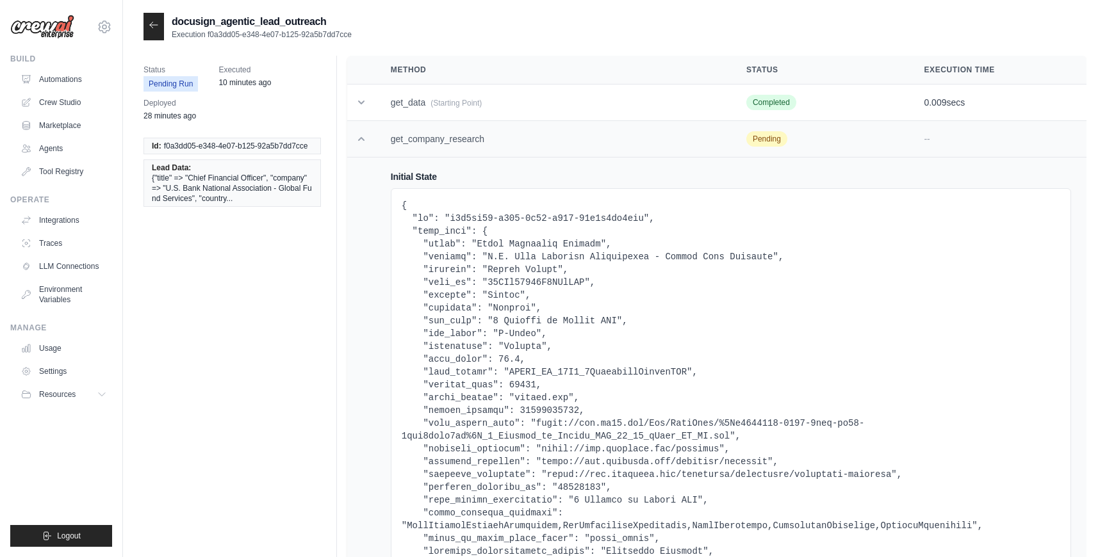
click at [448, 136] on td "get_company_research" at bounding box center [553, 139] width 356 height 37
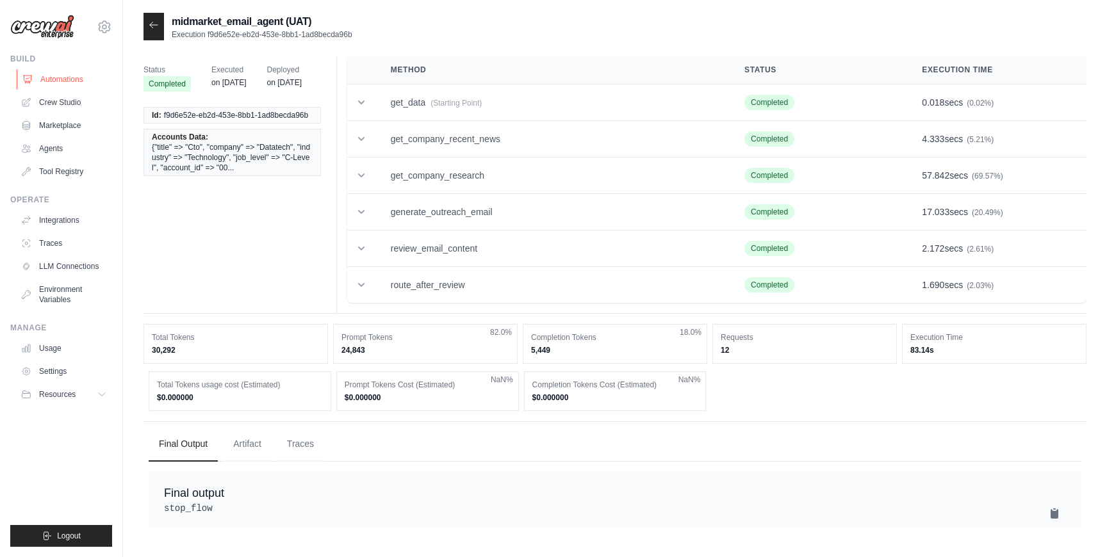
click at [64, 84] on link "Automations" at bounding box center [65, 79] width 97 height 21
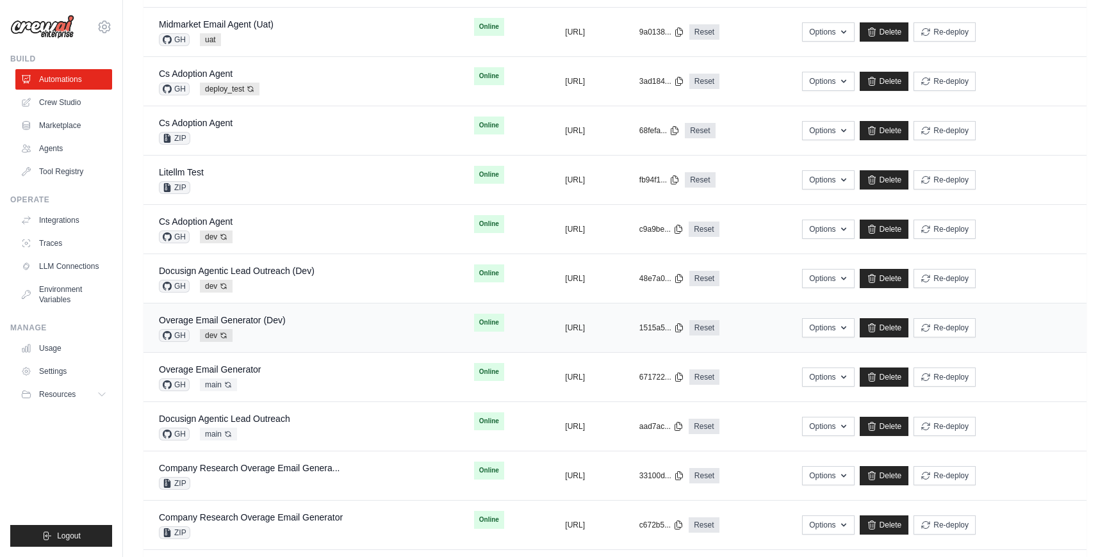
scroll to position [346, 0]
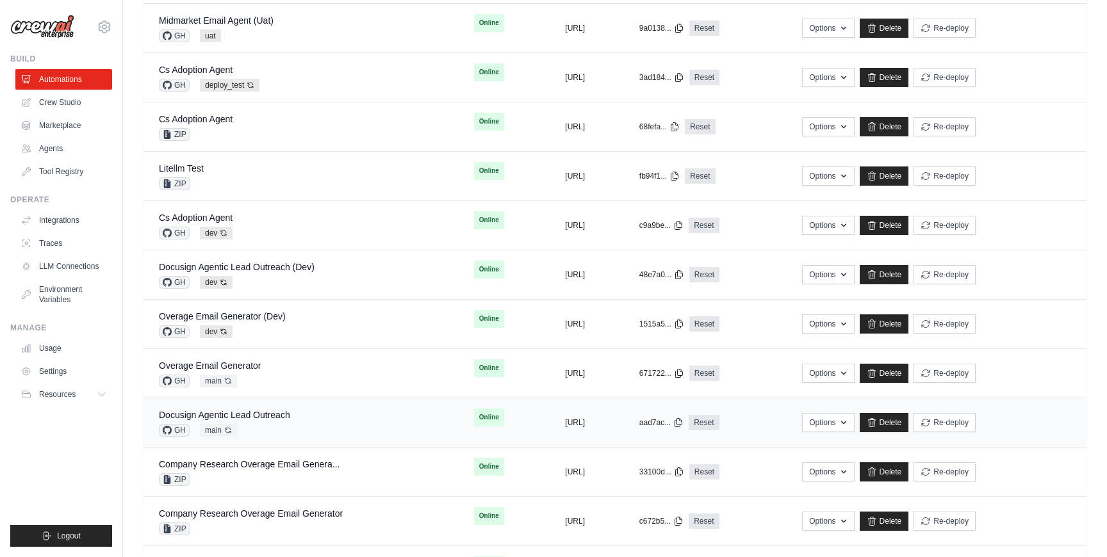
click at [308, 428] on div "Docusign Agentic Lead Outreach GH main Auto-deploy enabled" at bounding box center [301, 423] width 284 height 28
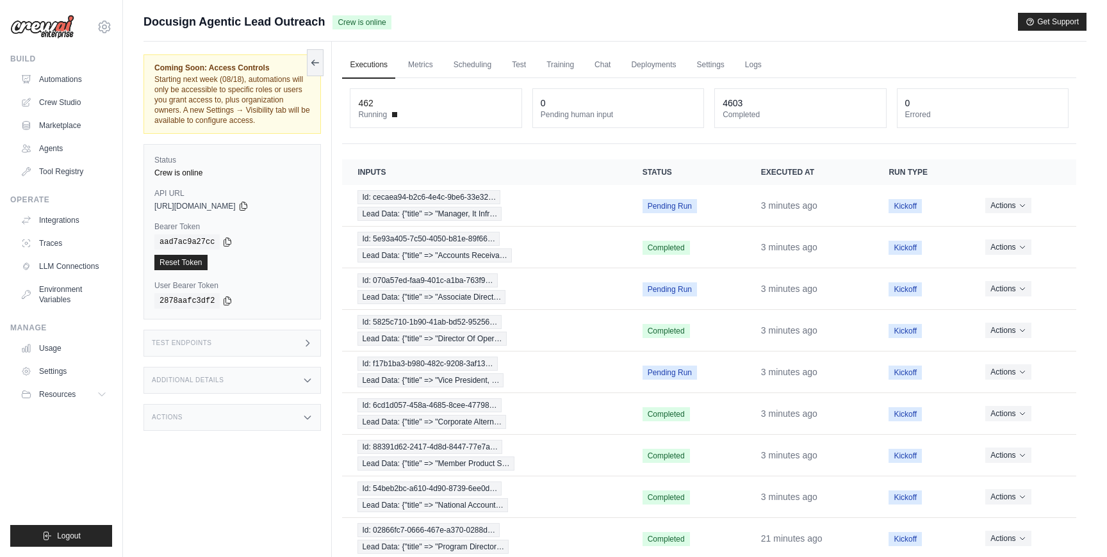
scroll to position [105, 0]
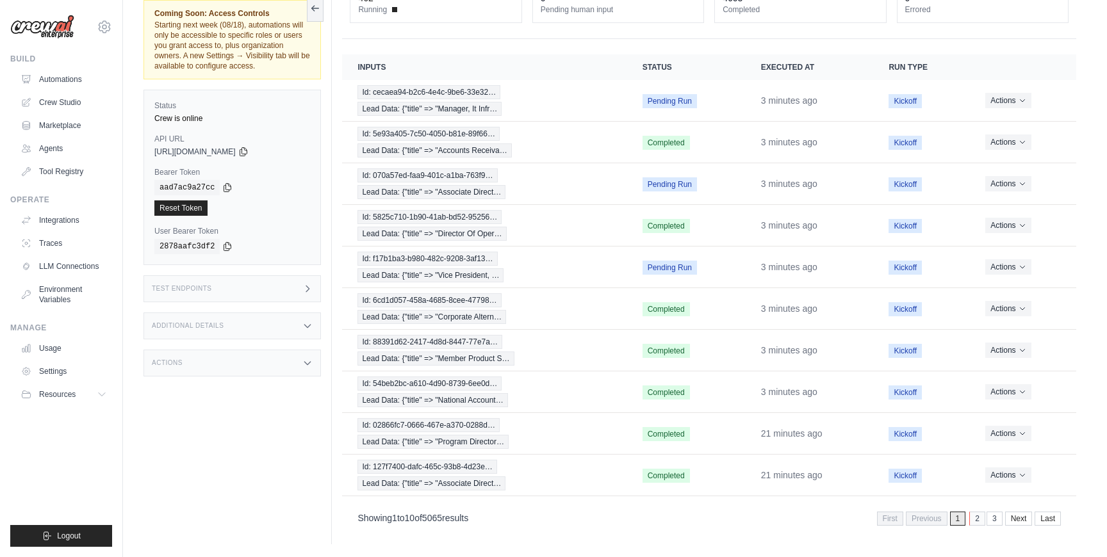
click at [974, 516] on link "2" at bounding box center [977, 519] width 16 height 14
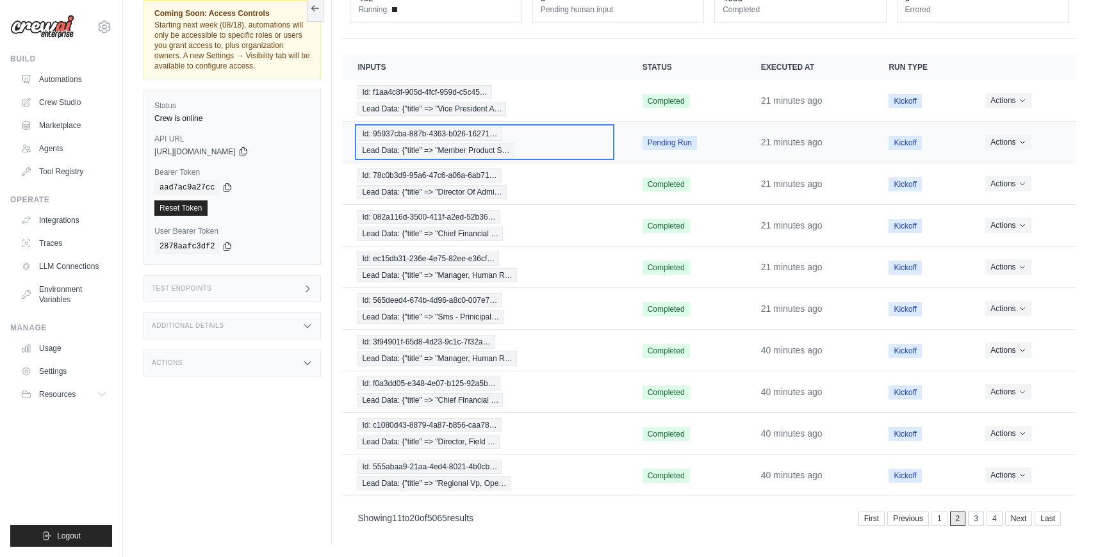
click at [547, 151] on div "Id: 95937cba-887b-4363-b026-16271… Lead Data: {"title" => "Member Product S…" at bounding box center [484, 142] width 254 height 31
click at [942, 525] on link "1" at bounding box center [941, 519] width 16 height 14
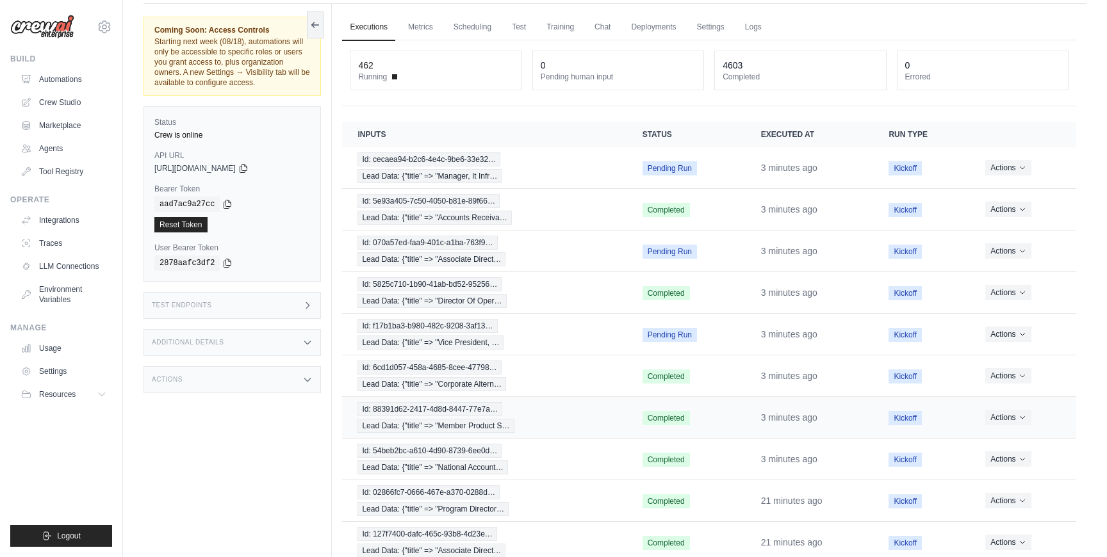
scroll to position [0, 0]
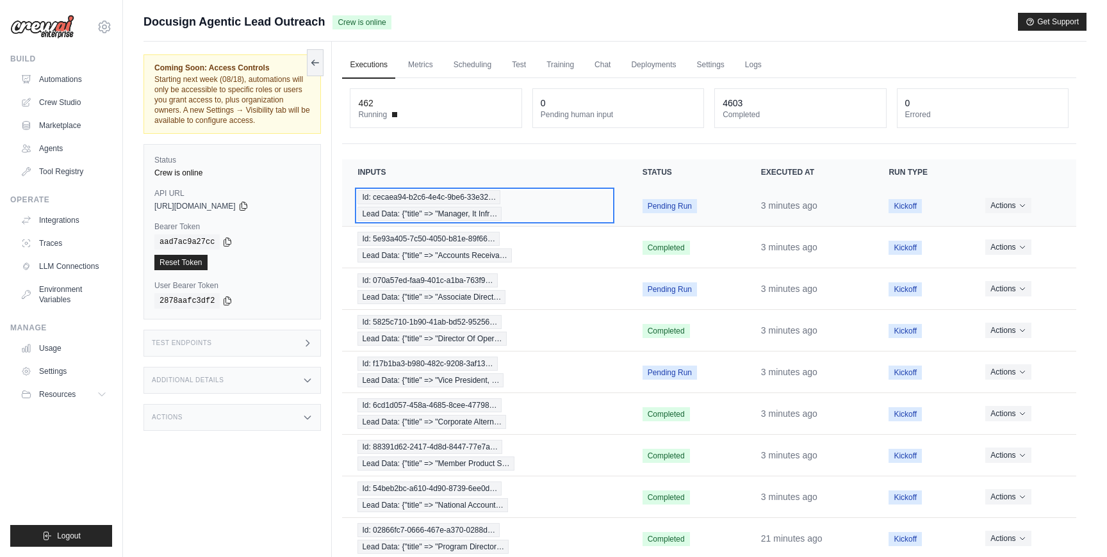
click at [543, 212] on div "Id: cecaea94-b2c6-4e4c-9be6-33e32… Lead Data: {"title" => "Manager, It Infr…" at bounding box center [484, 205] width 254 height 31
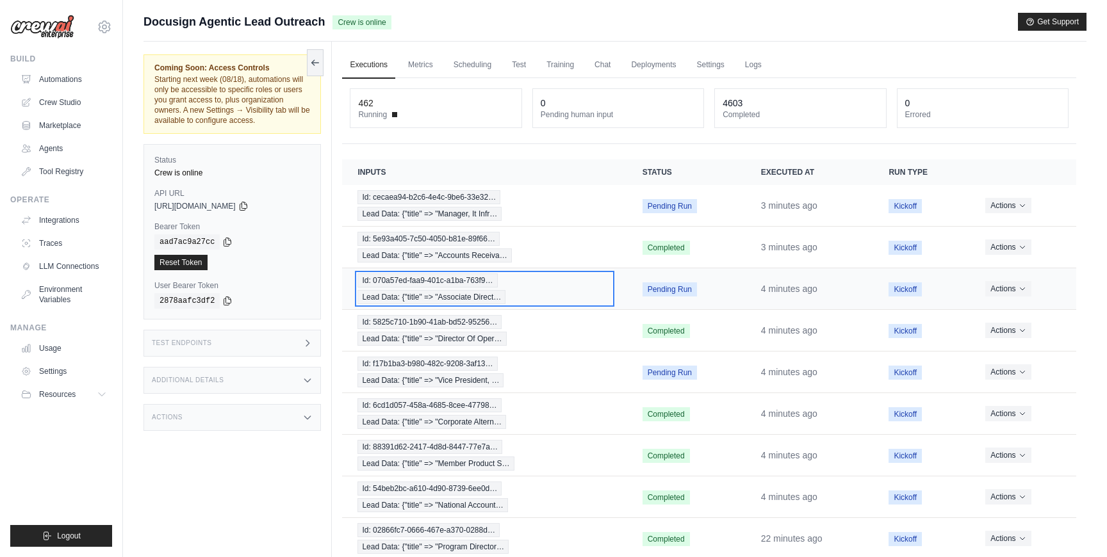
click at [590, 284] on div "Id: 070a57ed-faa9-401c-a1ba-763f9… Lead Data: {"title" => "Associate Direct…" at bounding box center [484, 289] width 254 height 31
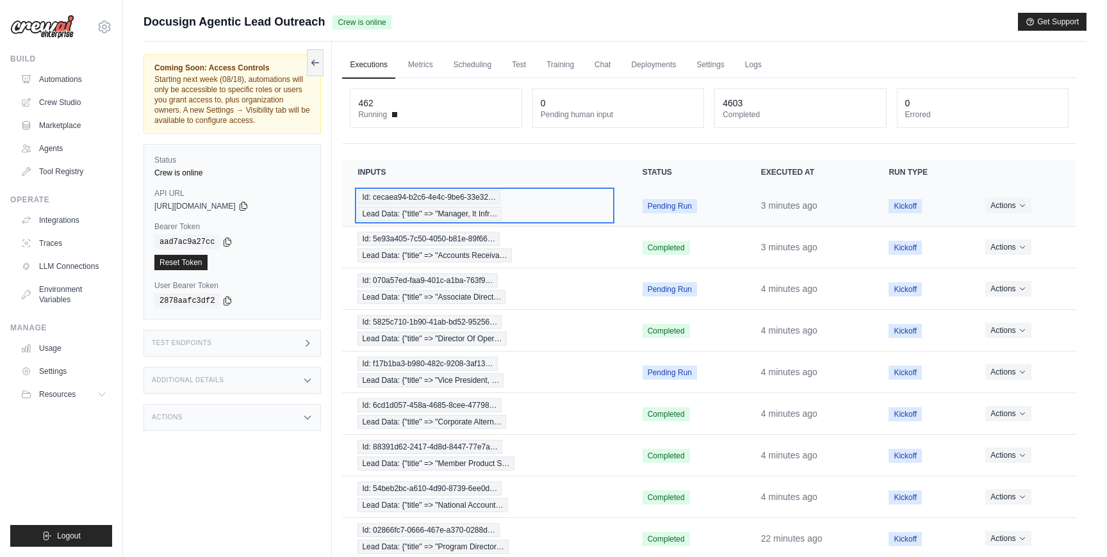
click at [584, 193] on div "Id: cecaea94-b2c6-4e4c-9be6-33e32… Lead Data: {"title" => "Manager, It Infr…" at bounding box center [484, 205] width 254 height 31
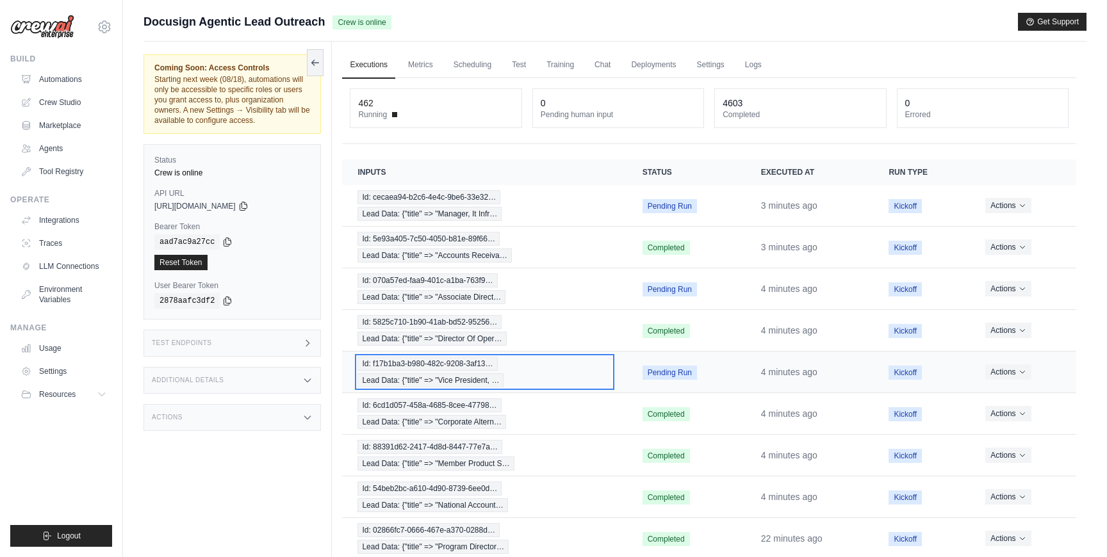
click at [596, 370] on div "Id: f17b1ba3-b980-482c-9208-3af13… Lead Data: {"title" => "Vice President, …" at bounding box center [484, 372] width 254 height 31
click at [1013, 79] on div "462 Running 0 Pending human input 4603 Completed 0 Errored" at bounding box center [709, 111] width 734 height 66
click at [755, 94] on div "4603 Completed" at bounding box center [800, 108] width 170 height 38
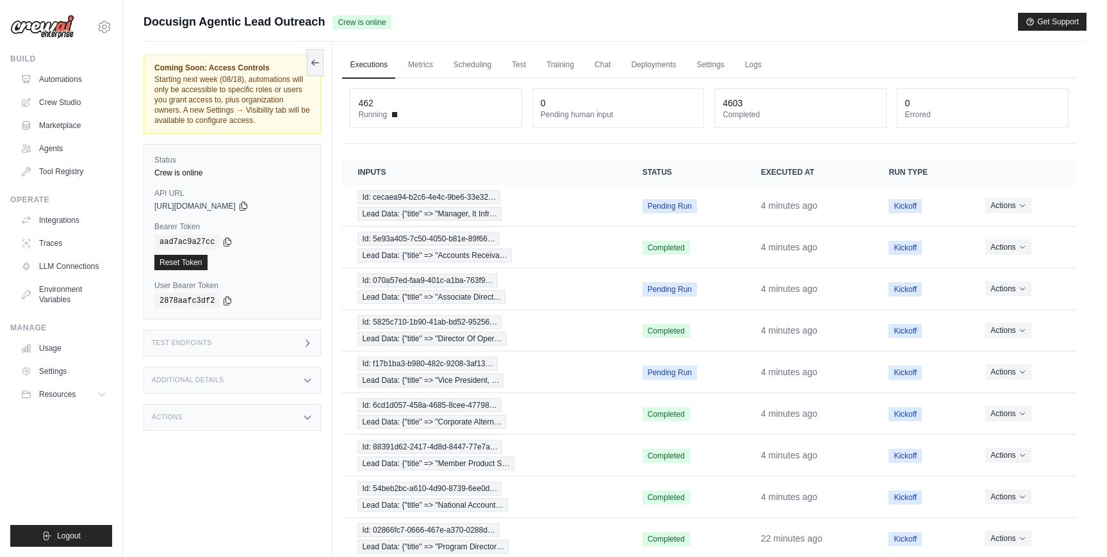
click at [685, 145] on div "**********" at bounding box center [709, 358] width 734 height 561
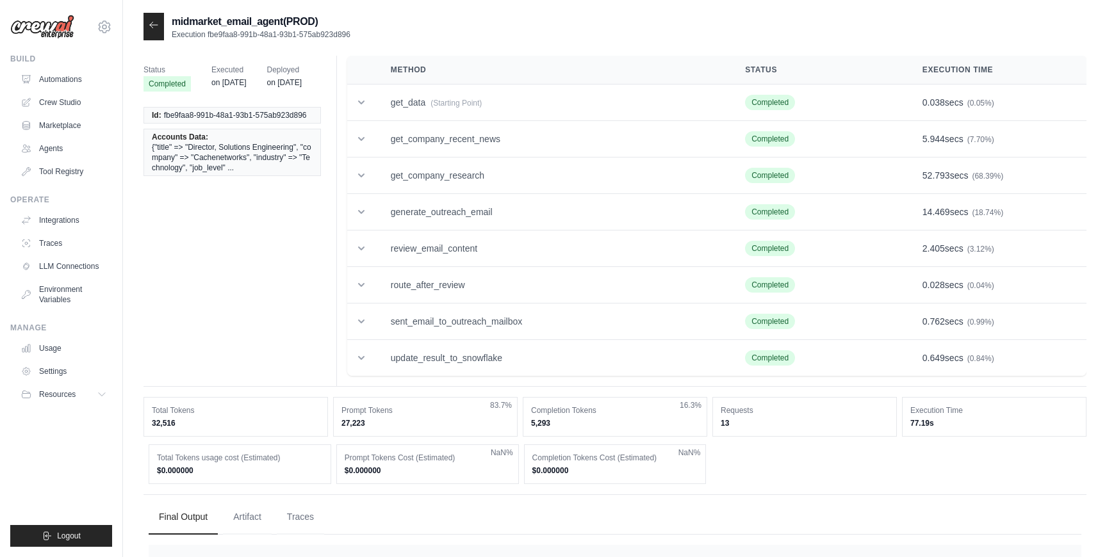
click at [149, 30] on icon at bounding box center [154, 25] width 10 height 10
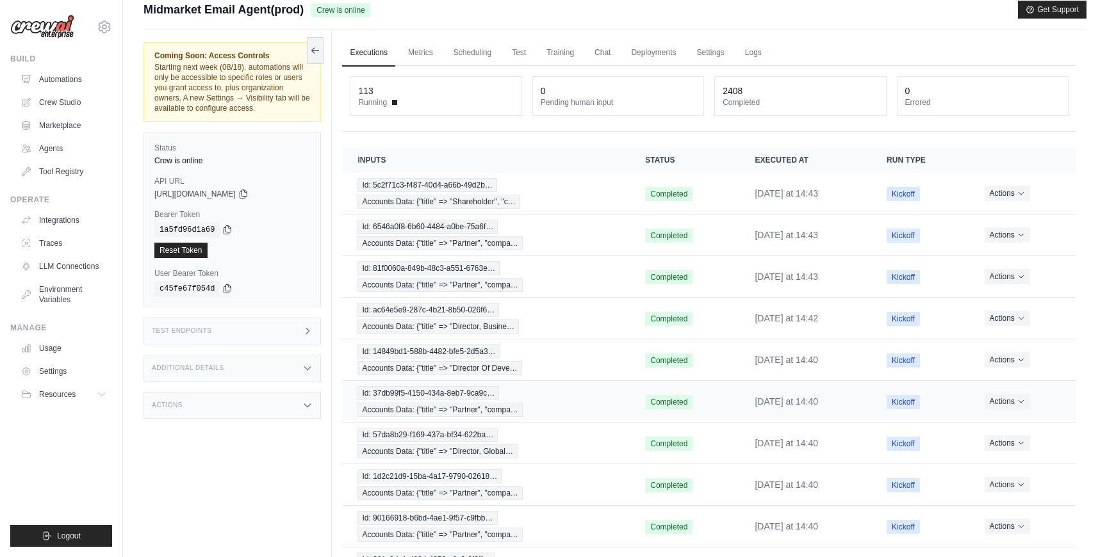
scroll to position [15, 0]
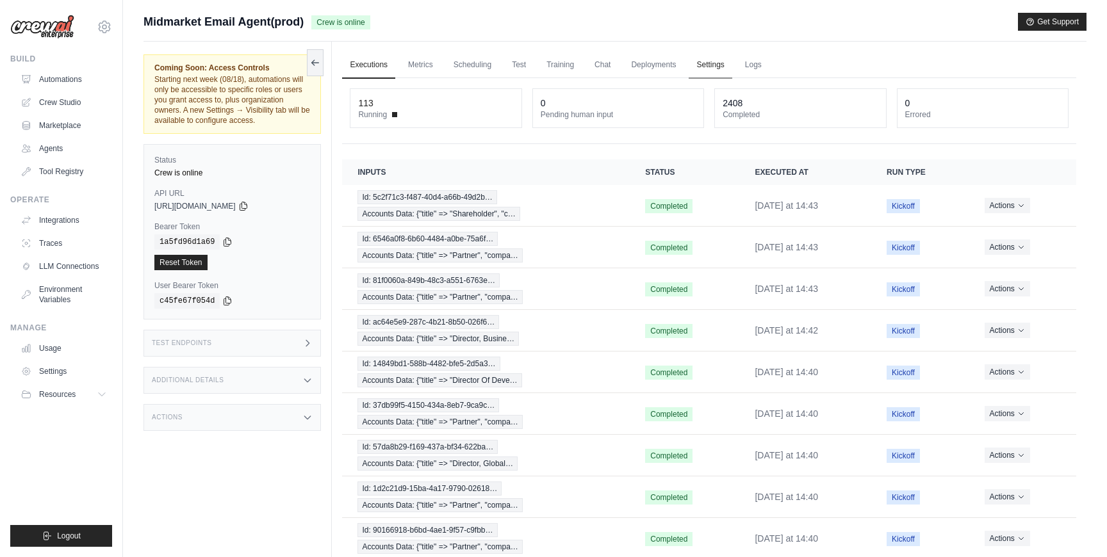
click at [722, 65] on link "Settings" at bounding box center [710, 65] width 43 height 27
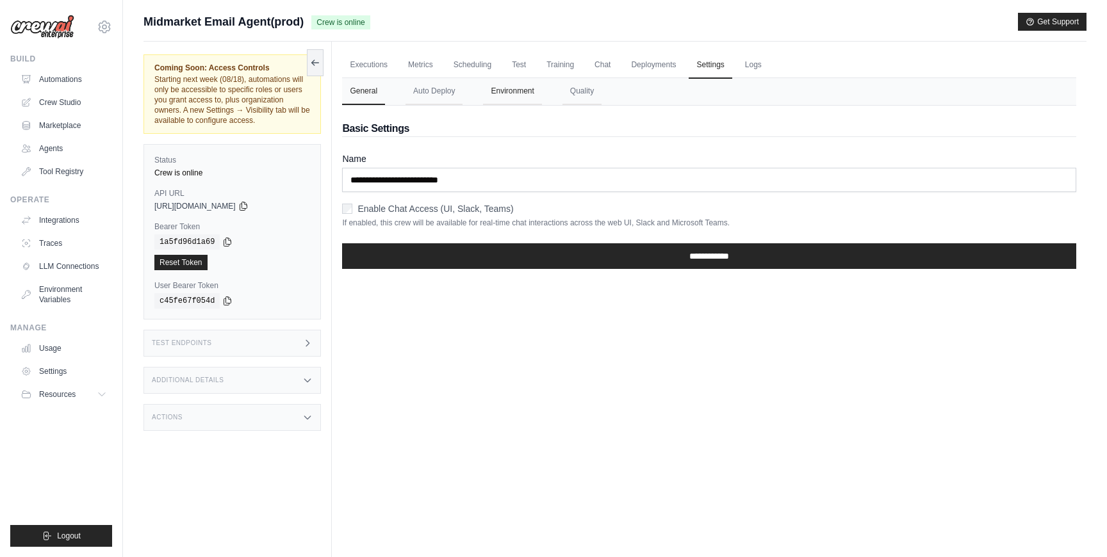
click at [518, 88] on button "Environment" at bounding box center [512, 91] width 58 height 27
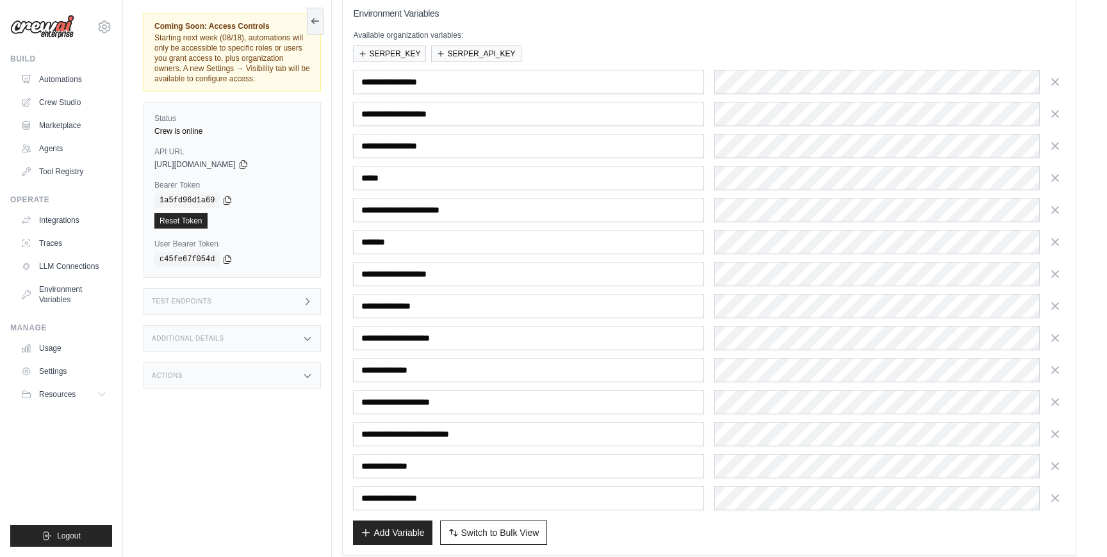
scroll to position [171, 0]
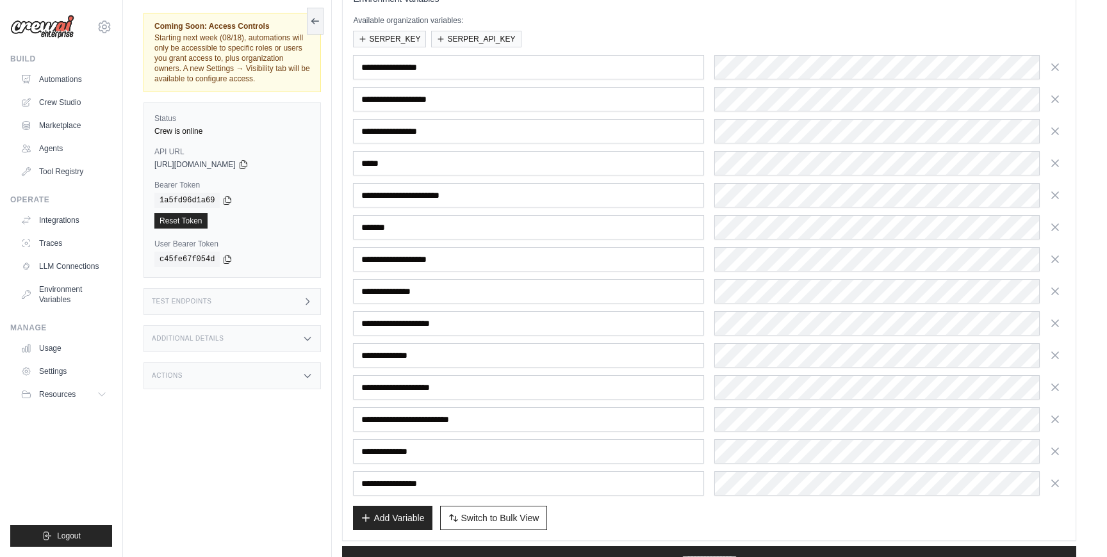
click at [210, 434] on div "Coming Soon: Access Controls Starting next week (08/18), automations will only …" at bounding box center [238, 278] width 188 height 557
click at [91, 82] on link "Automations" at bounding box center [65, 79] width 97 height 21
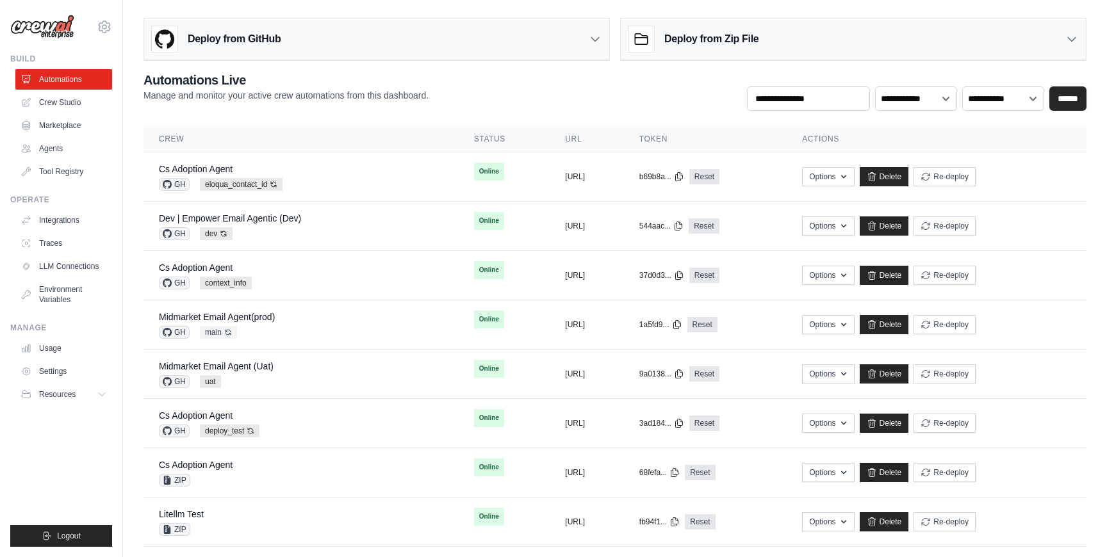
click at [464, 88] on div "**********" at bounding box center [615, 91] width 943 height 40
click at [459, 97] on div "**********" at bounding box center [615, 91] width 943 height 40
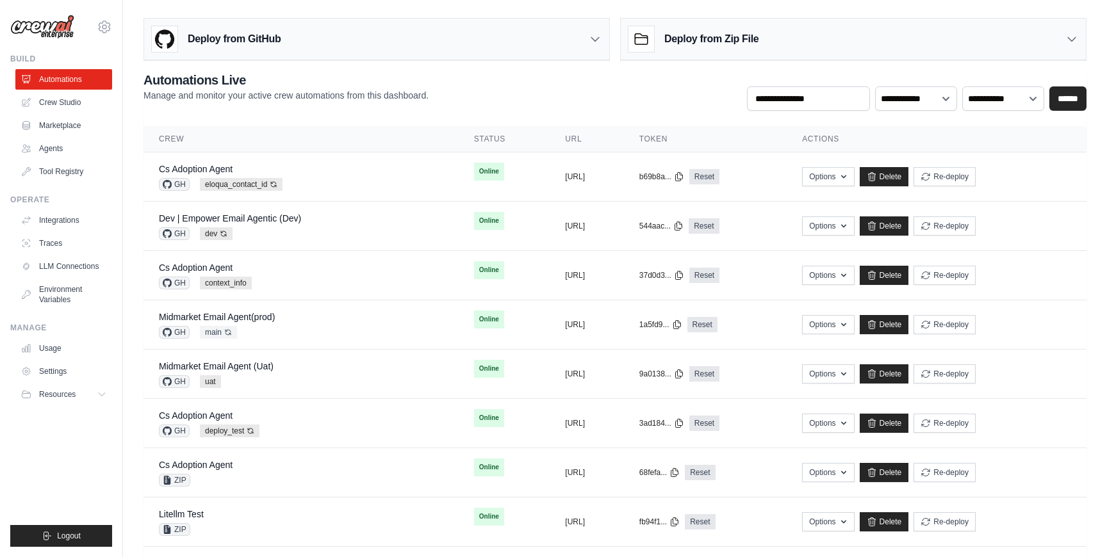
click at [459, 97] on div "**********" at bounding box center [615, 91] width 943 height 40
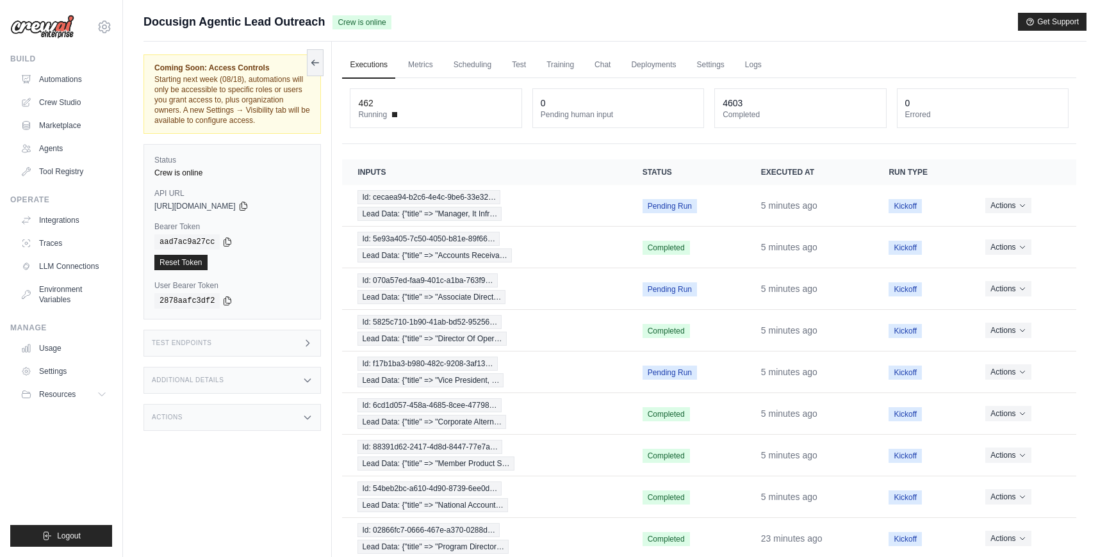
click at [805, 12] on main "Submit a support request Describe your issue or question * Please be specific a…" at bounding box center [615, 331] width 984 height 662
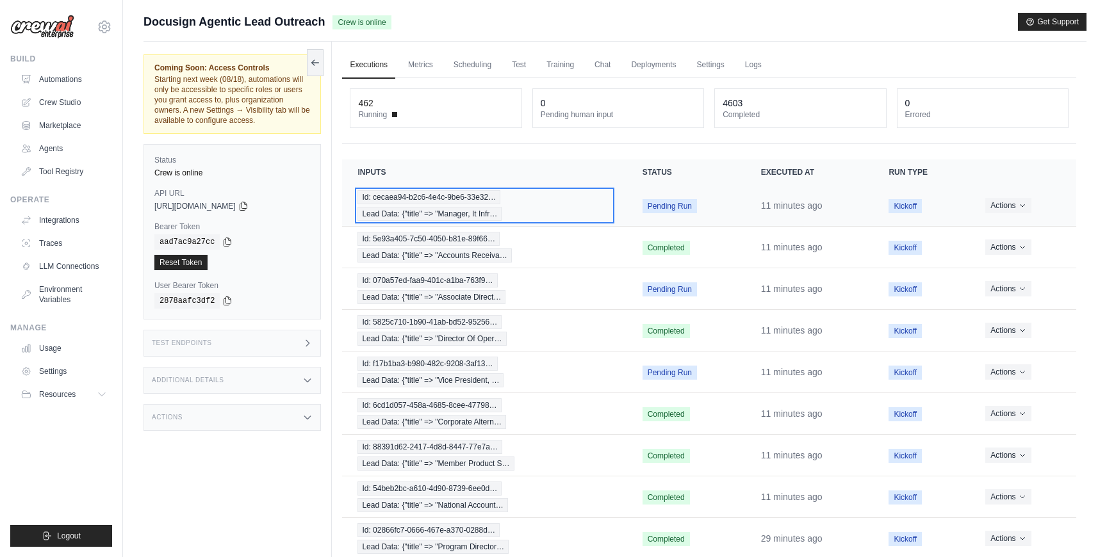
click at [575, 213] on div "Id: cecaea94-b2c6-4e4c-9be6-33e32… Lead Data: {"title" => "Manager, It Infr…" at bounding box center [484, 205] width 254 height 31
